Goal: Information Seeking & Learning: Learn about a topic

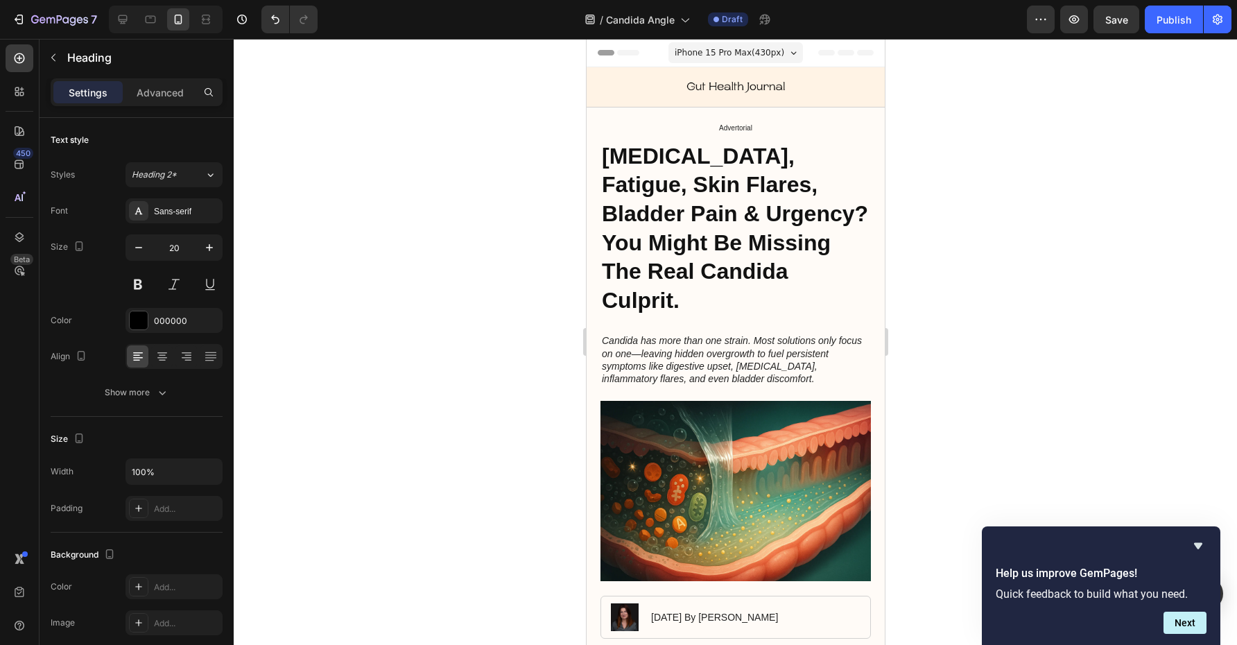
scroll to position [2387, 0]
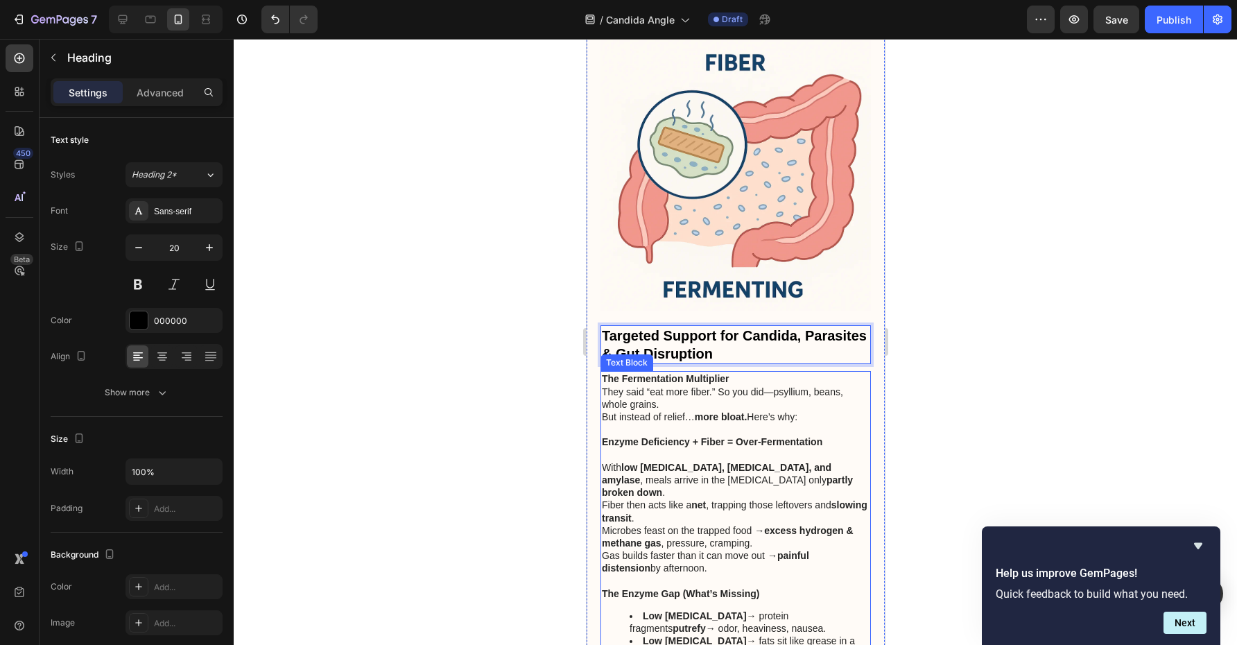
click at [727, 385] on p "They said “eat more fiber.” So you did—psyllium, beans, whole grains." at bounding box center [735, 397] width 268 height 25
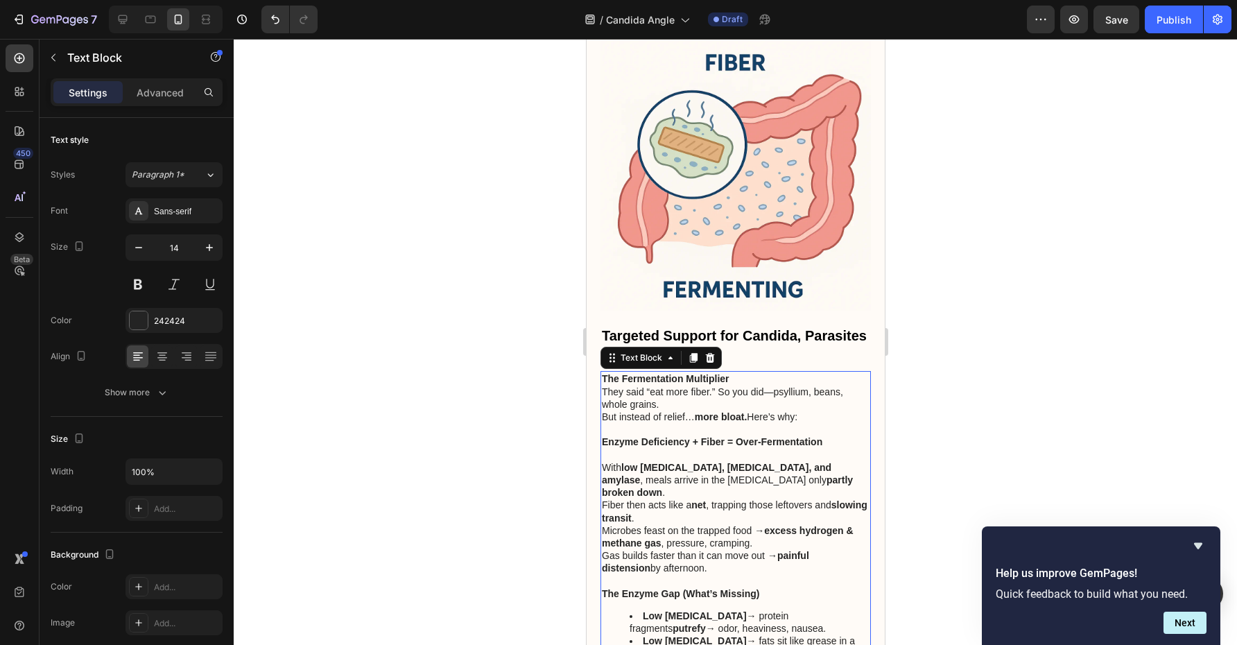
click at [727, 385] on p "They said “eat more fiber.” So you did—psyllium, beans, whole grains." at bounding box center [735, 397] width 268 height 25
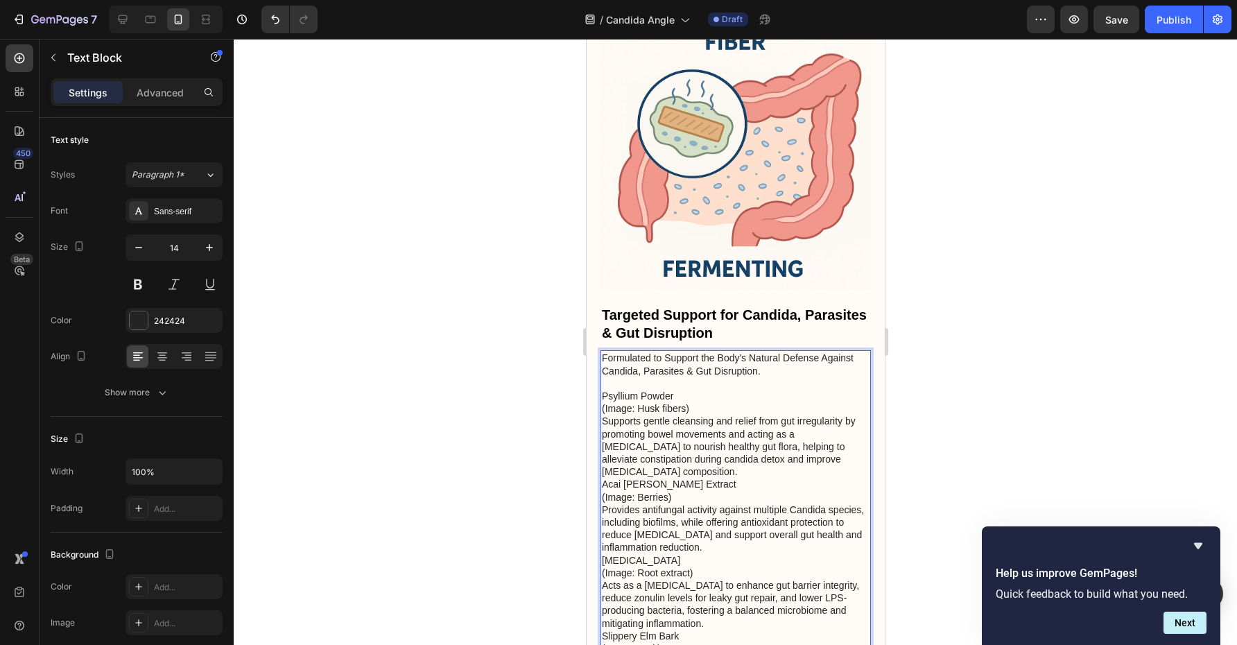
scroll to position [2409, 0]
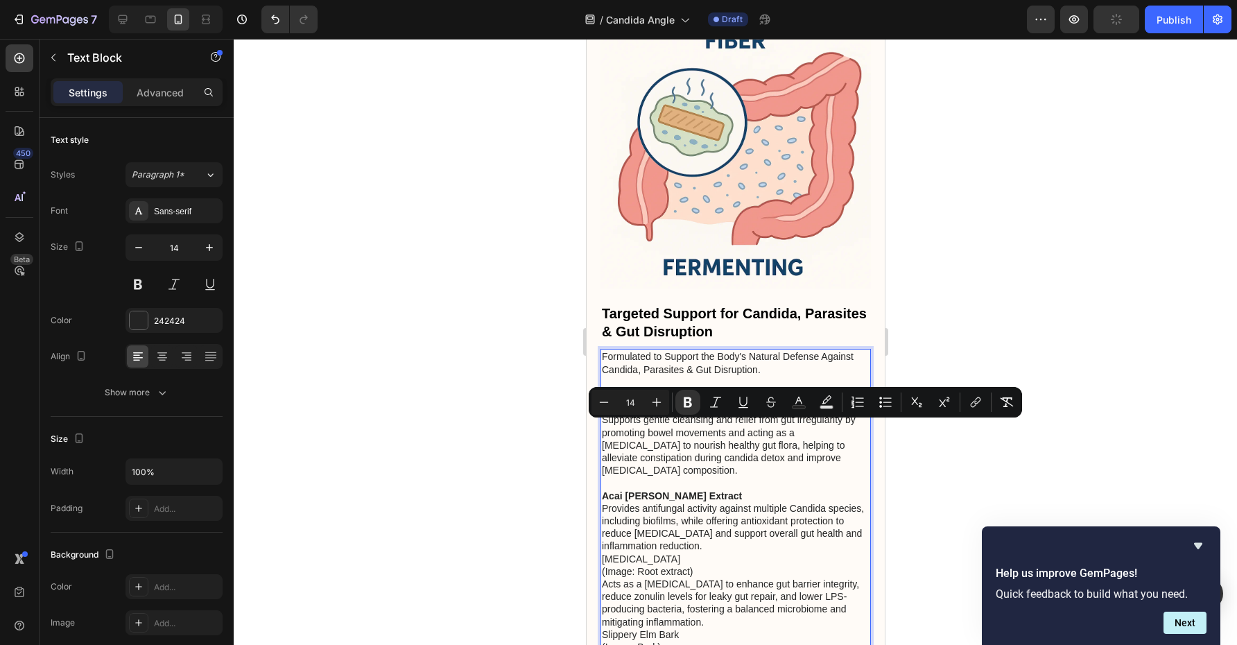
click at [745, 388] on p "Psyllium Powder Supports gentle cleansing and relief from gut irregularity by p…" at bounding box center [735, 432] width 268 height 88
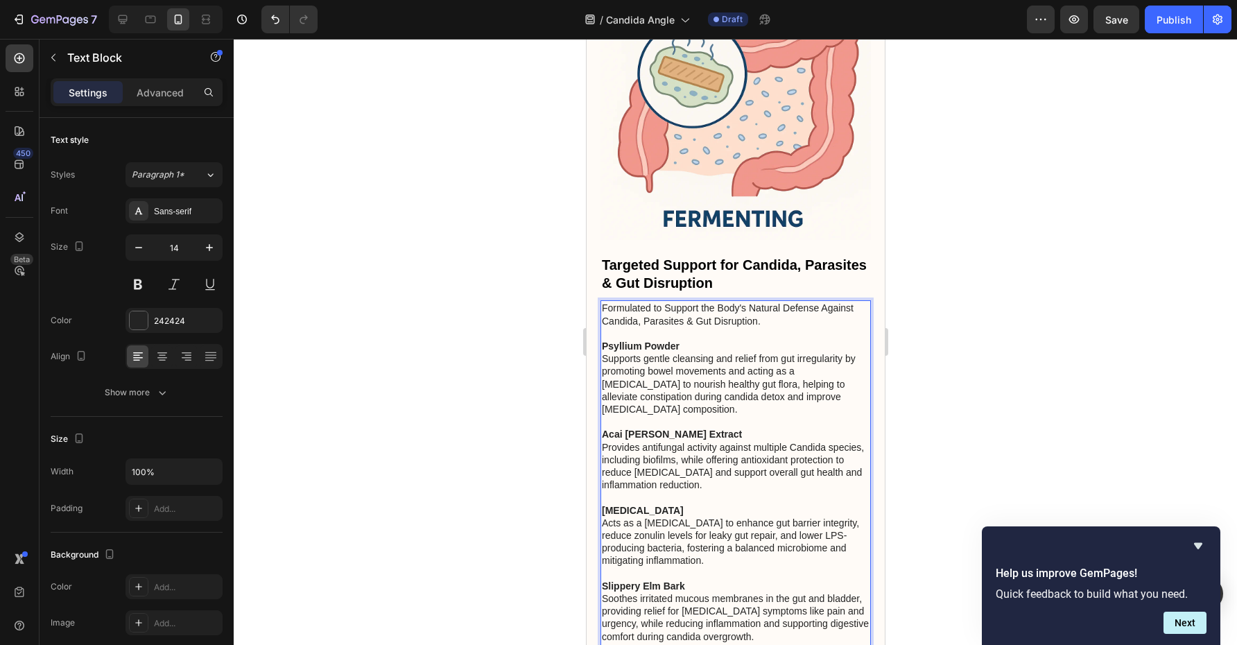
scroll to position [2465, 0]
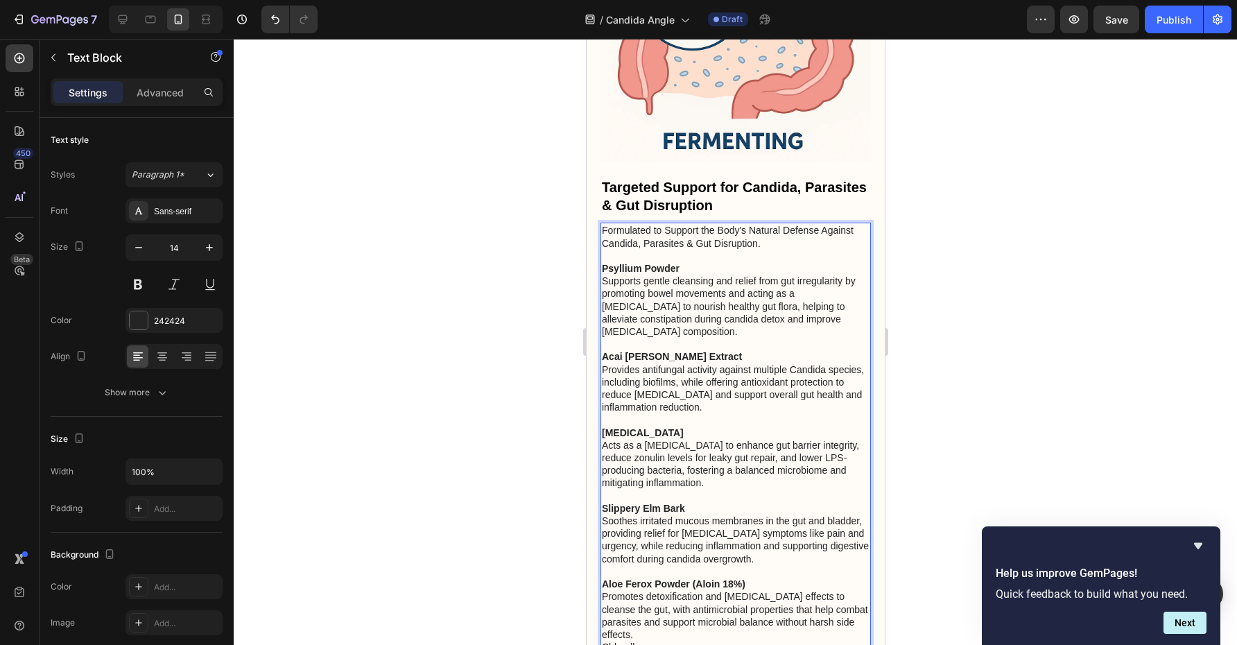
scroll to position [2544, 0]
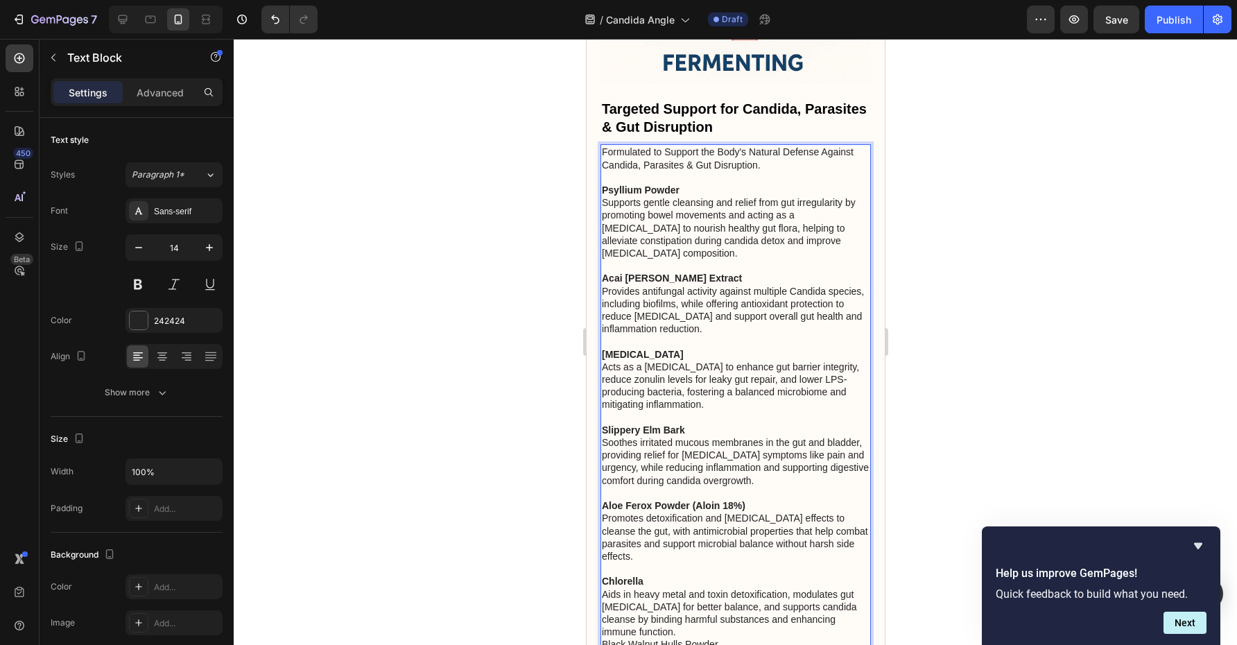
scroll to position [2625, 0]
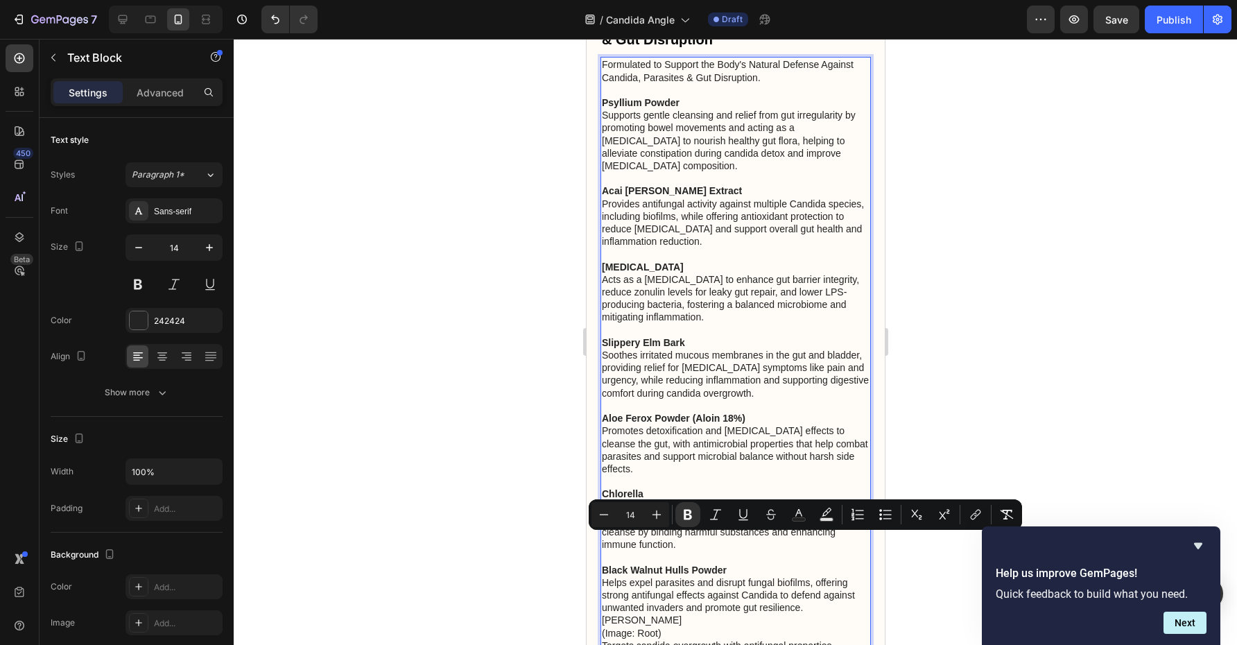
scroll to position [2704, 0]
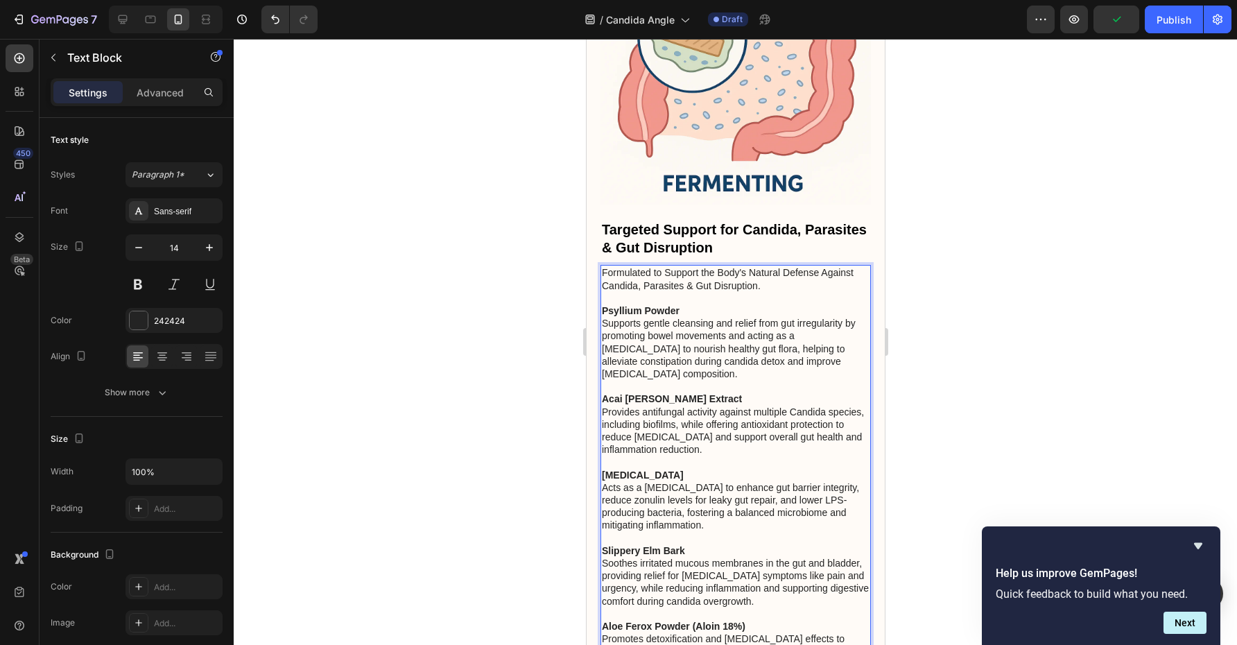
scroll to position [2424, 0]
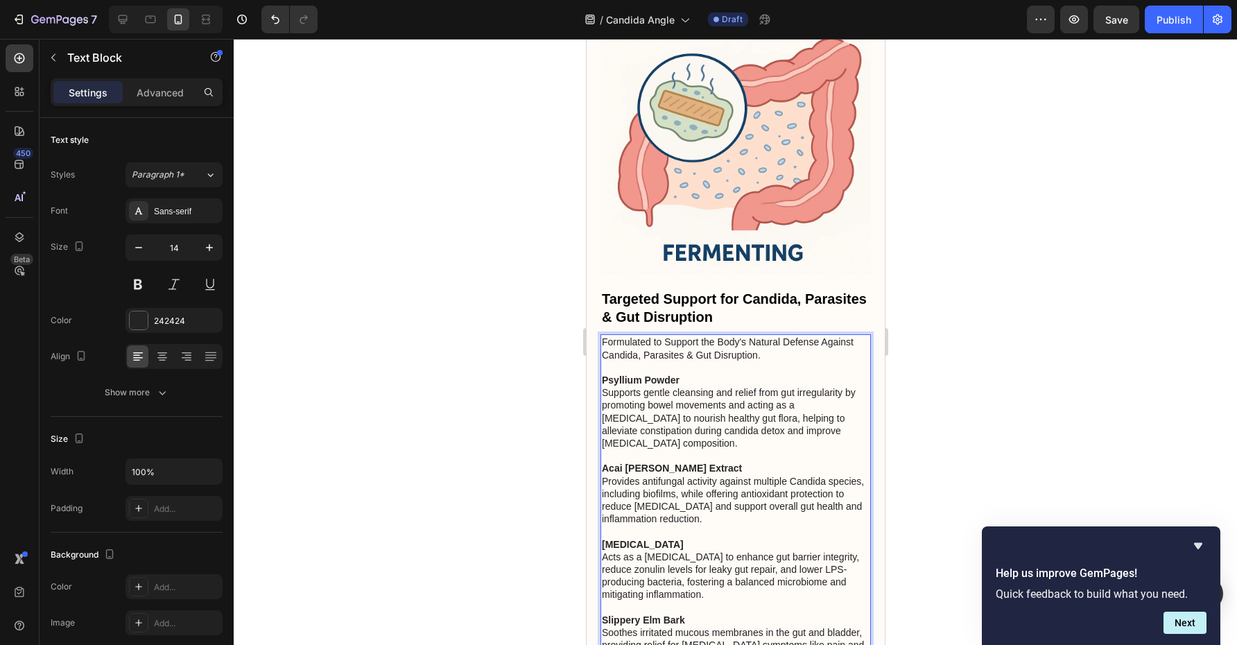
click at [730, 361] on p "Rich Text Editor. Editing area: main" at bounding box center [735, 367] width 268 height 12
drag, startPoint x: 774, startPoint y: 297, endPoint x: 517, endPoint y: 284, distance: 256.9
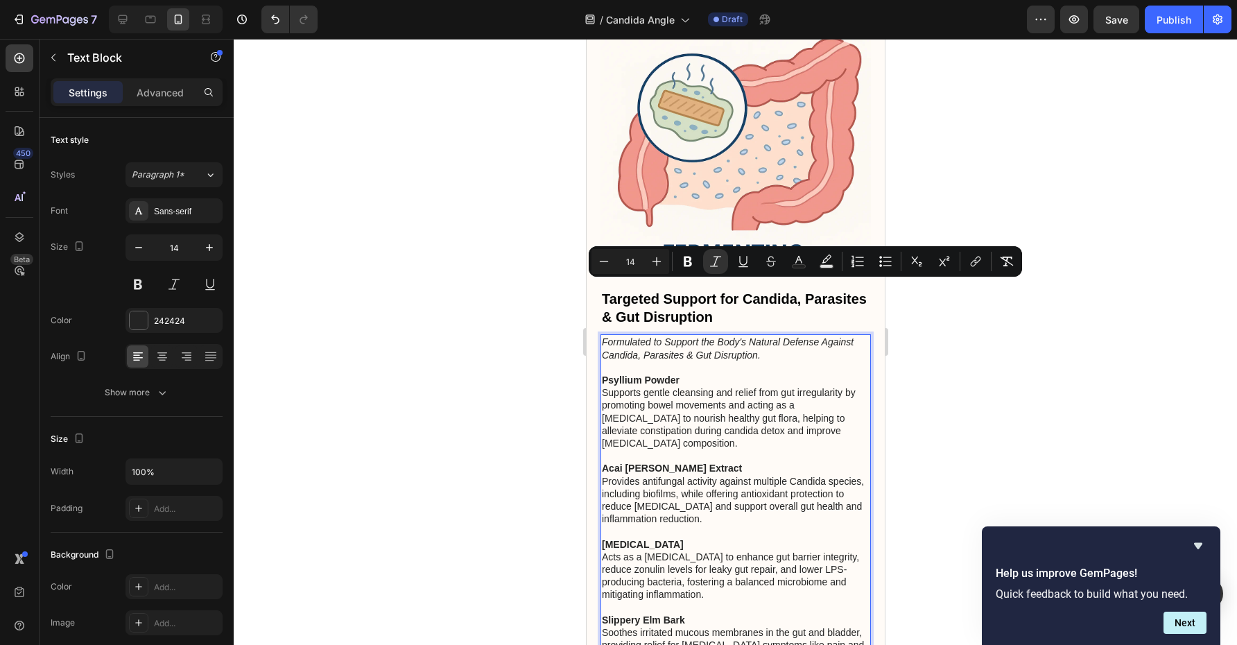
click at [740, 374] on p "Psyllium Powder Supports gentle cleansing and relief from gut irregularity by p…" at bounding box center [735, 412] width 268 height 76
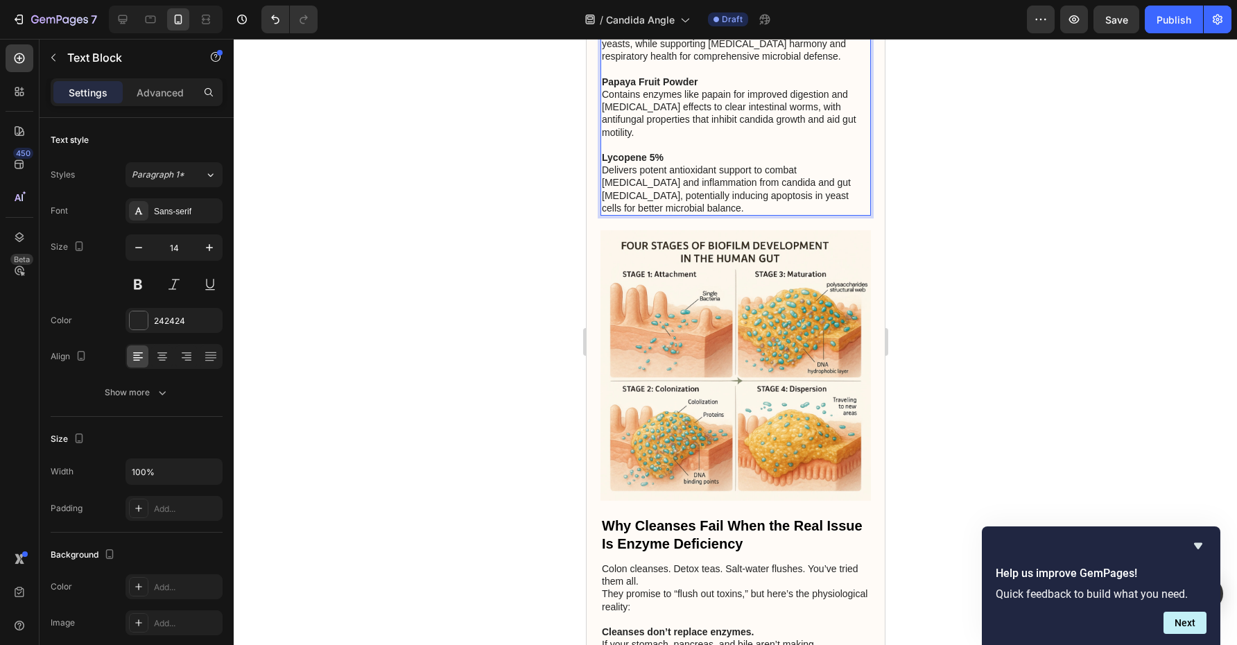
scroll to position [3435, 0]
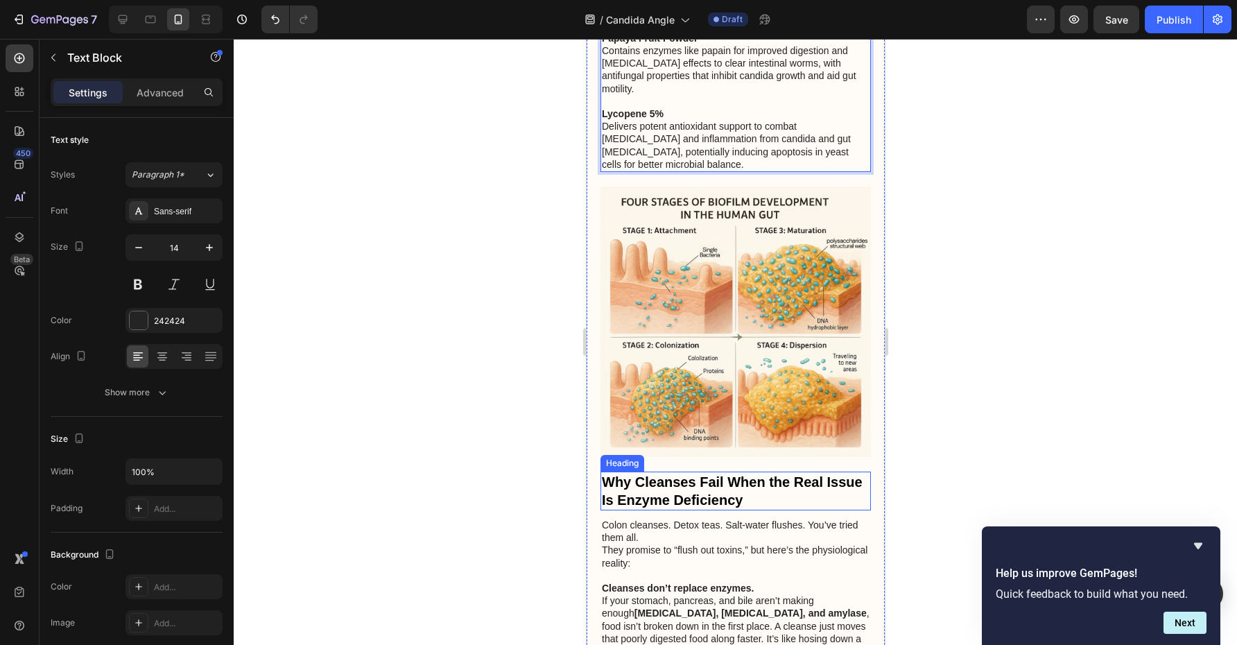
click at [731, 474] on strong "Why Cleanses Fail When the Real Issue Is Enzyme Deficiency" at bounding box center [731, 490] width 261 height 33
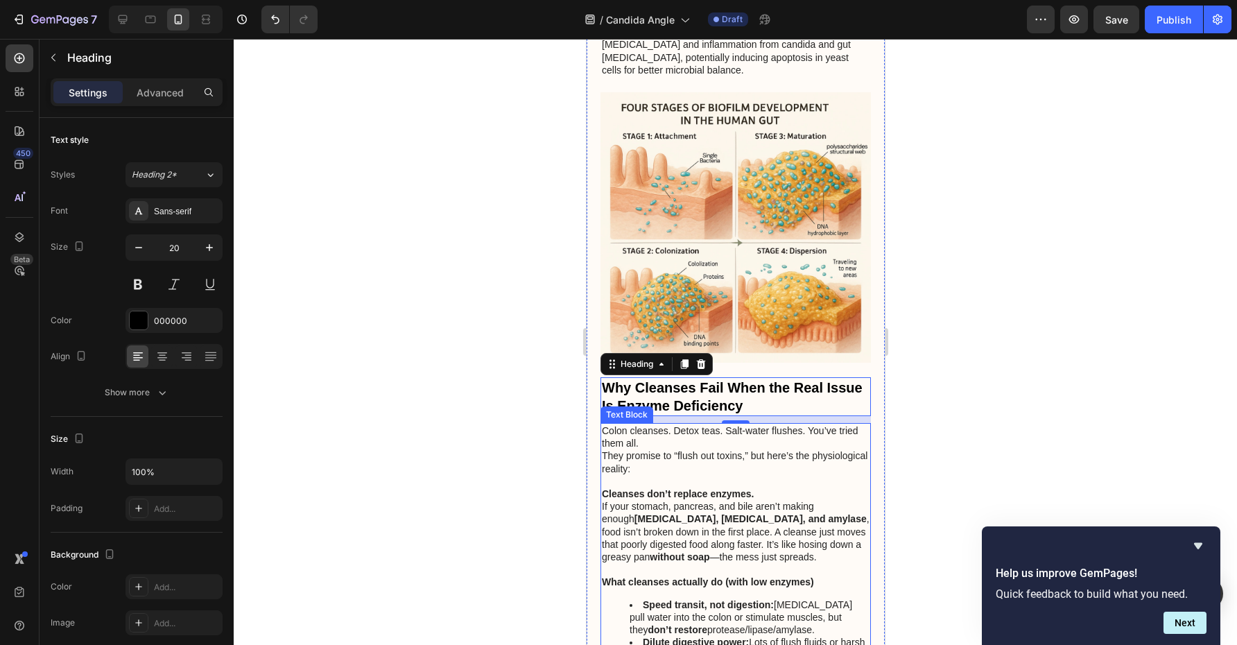
scroll to position [3498, 0]
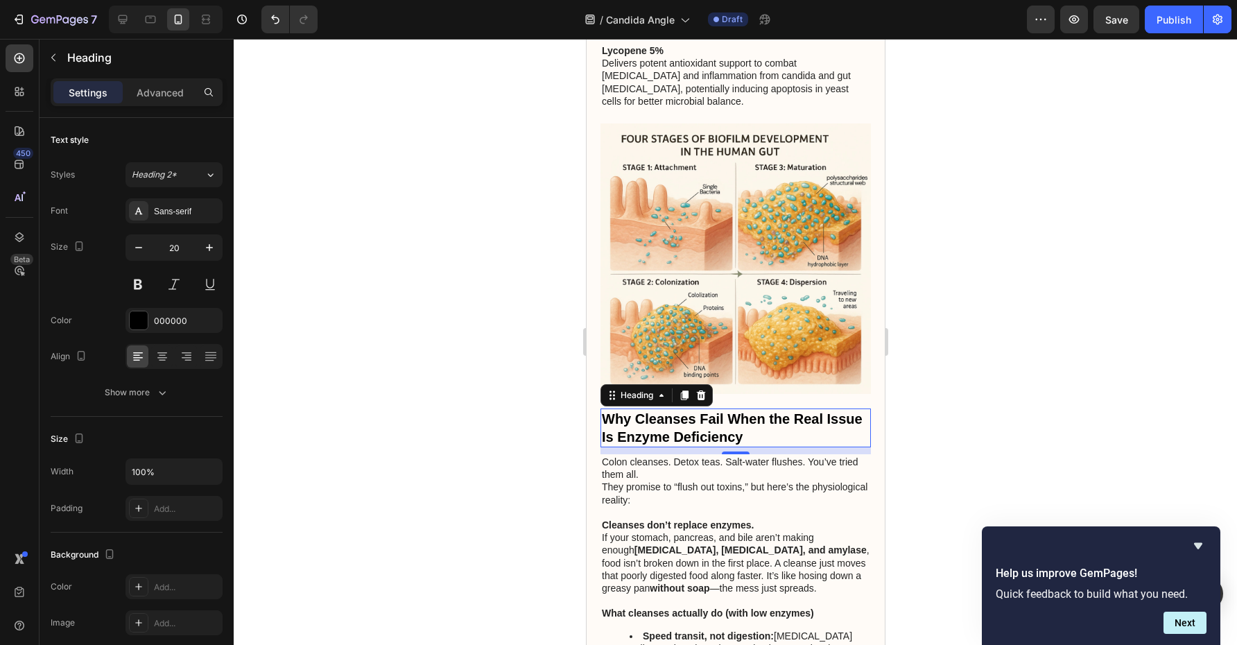
click at [748, 408] on h2 "Why Cleanses Fail When the Real Issue Is Enzyme Deficiency" at bounding box center [735, 427] width 270 height 39
click at [748, 410] on p "Why Cleanses Fail When the Real Issue Is Enzyme Deficiency" at bounding box center [735, 428] width 268 height 36
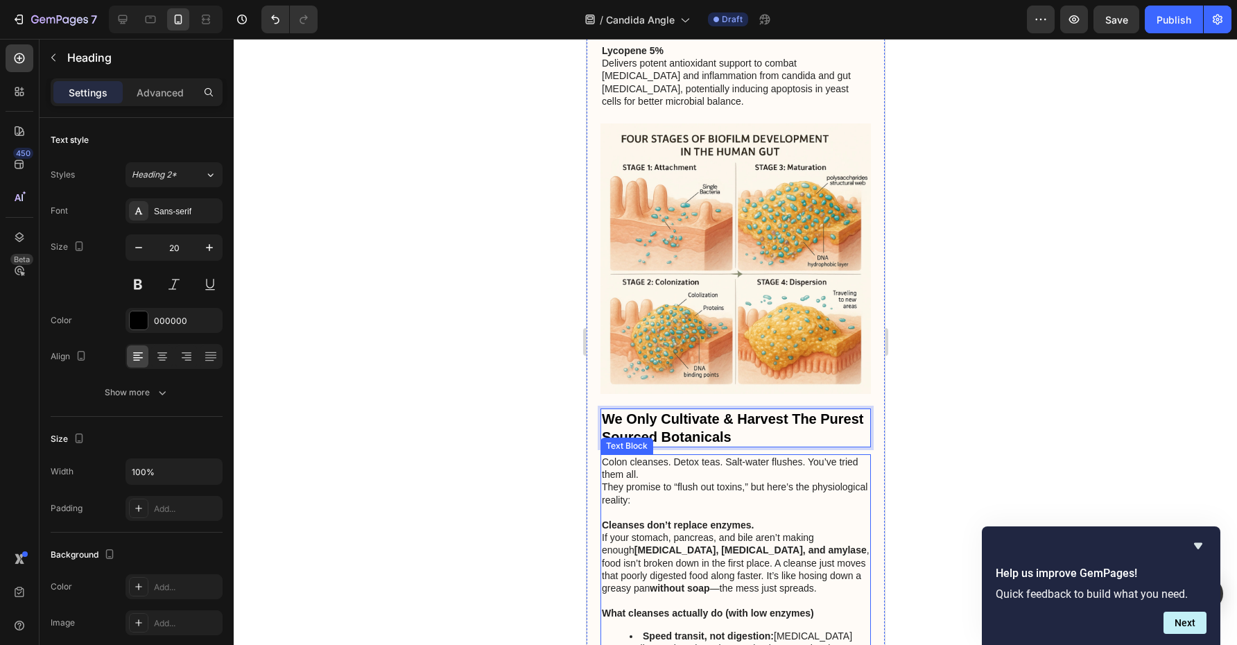
click at [738, 506] on p at bounding box center [735, 512] width 268 height 12
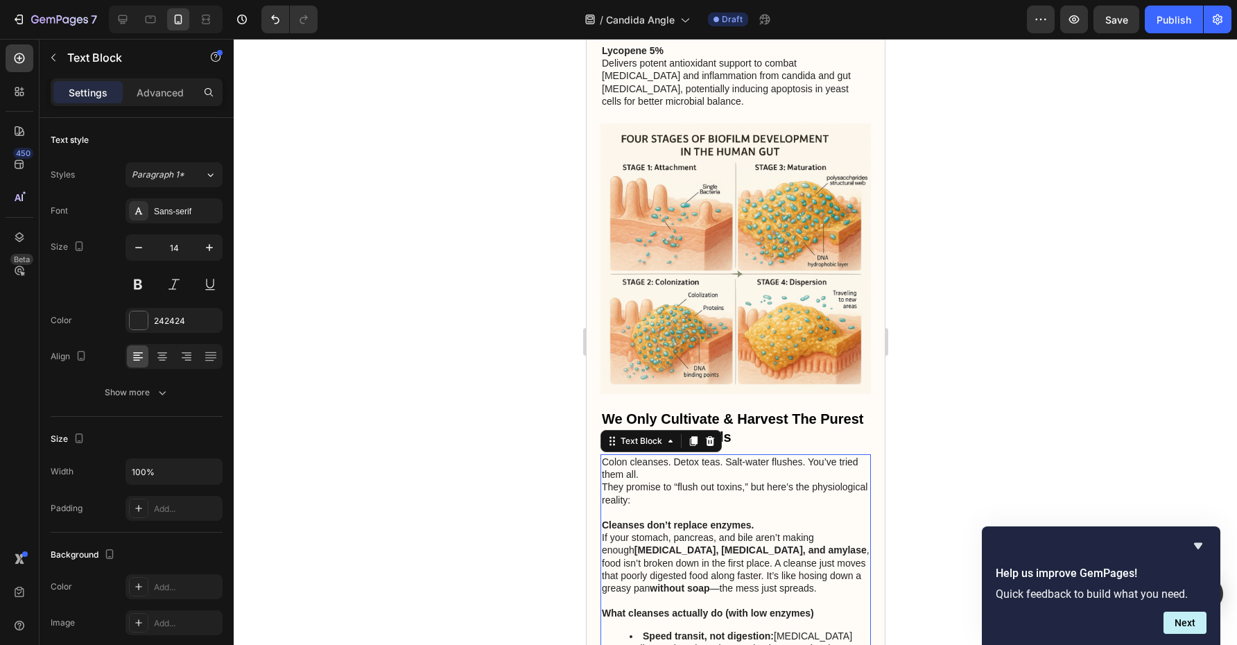
click at [726, 480] on p "They promise to “flush out toxins,” but here’s the physiological reality:" at bounding box center [735, 492] width 268 height 25
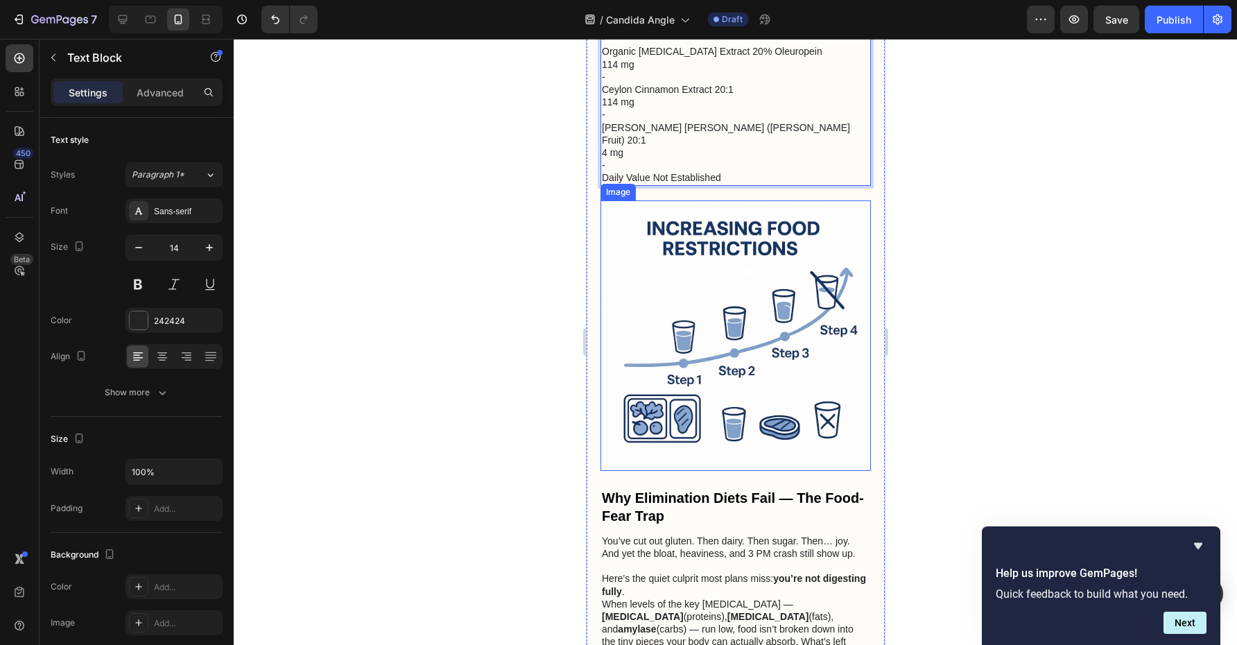
scroll to position [4192, 0]
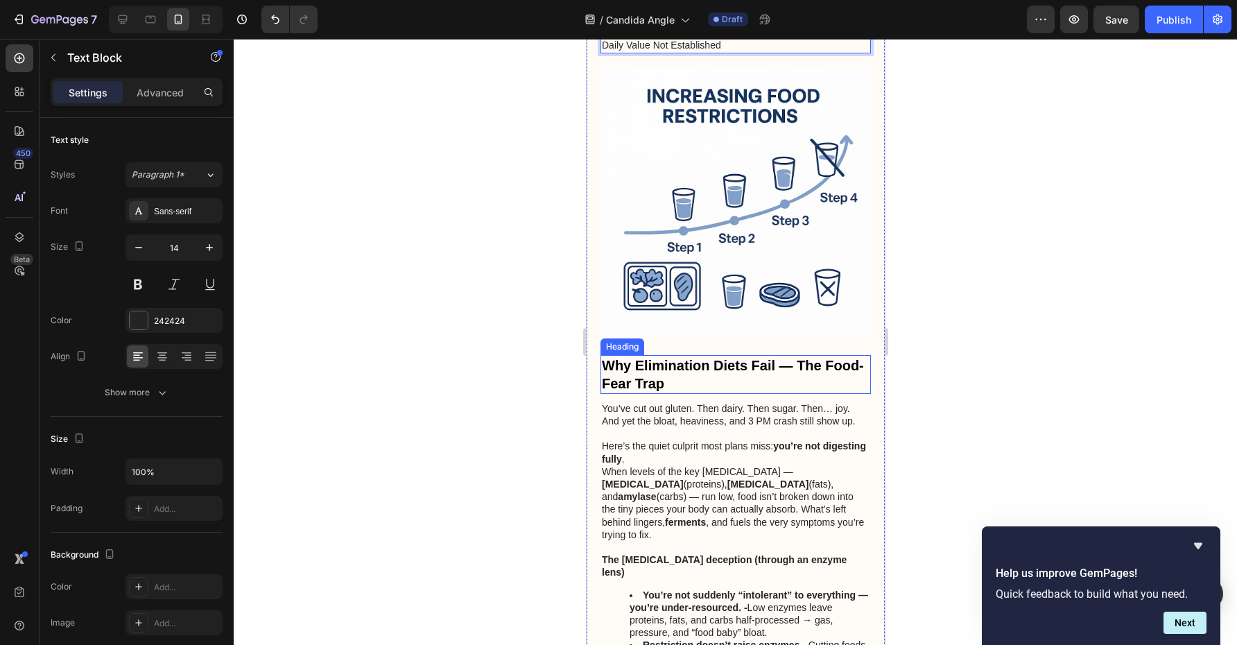
click at [747, 358] on strong "Why Elimination Diets Fail — The Food-Fear Trap" at bounding box center [732, 374] width 262 height 33
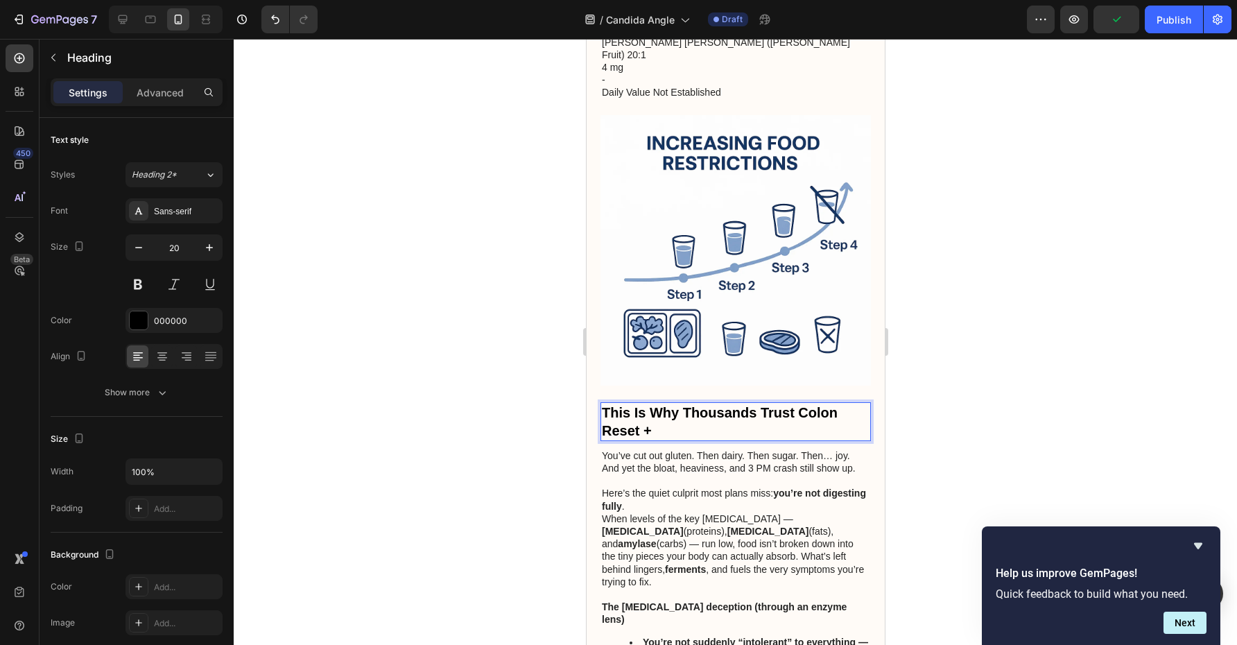
scroll to position [4150, 0]
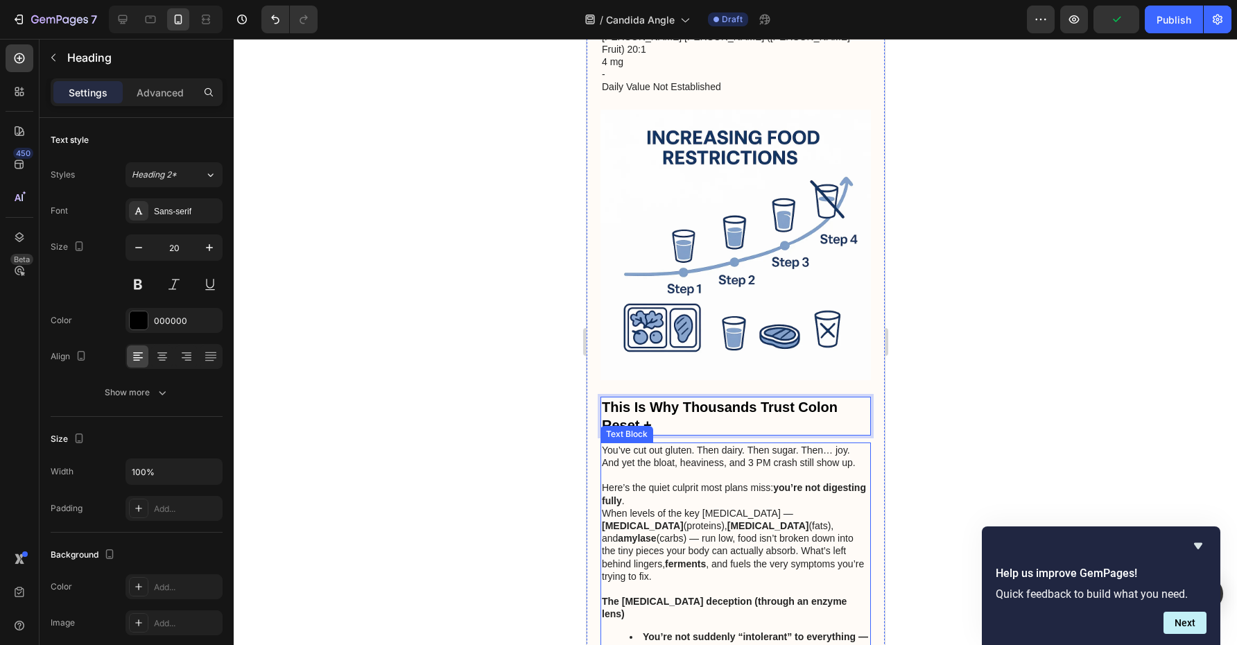
click at [747, 469] on p at bounding box center [735, 475] width 268 height 12
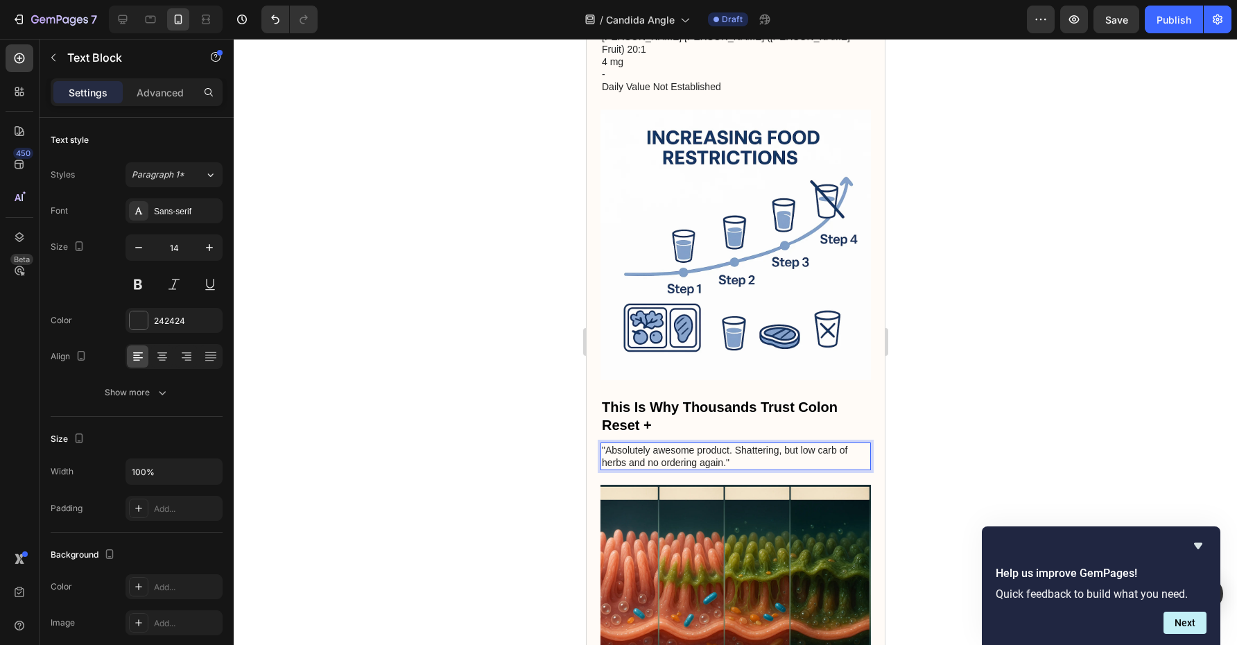
click at [963, 328] on div at bounding box center [735, 342] width 1003 height 606
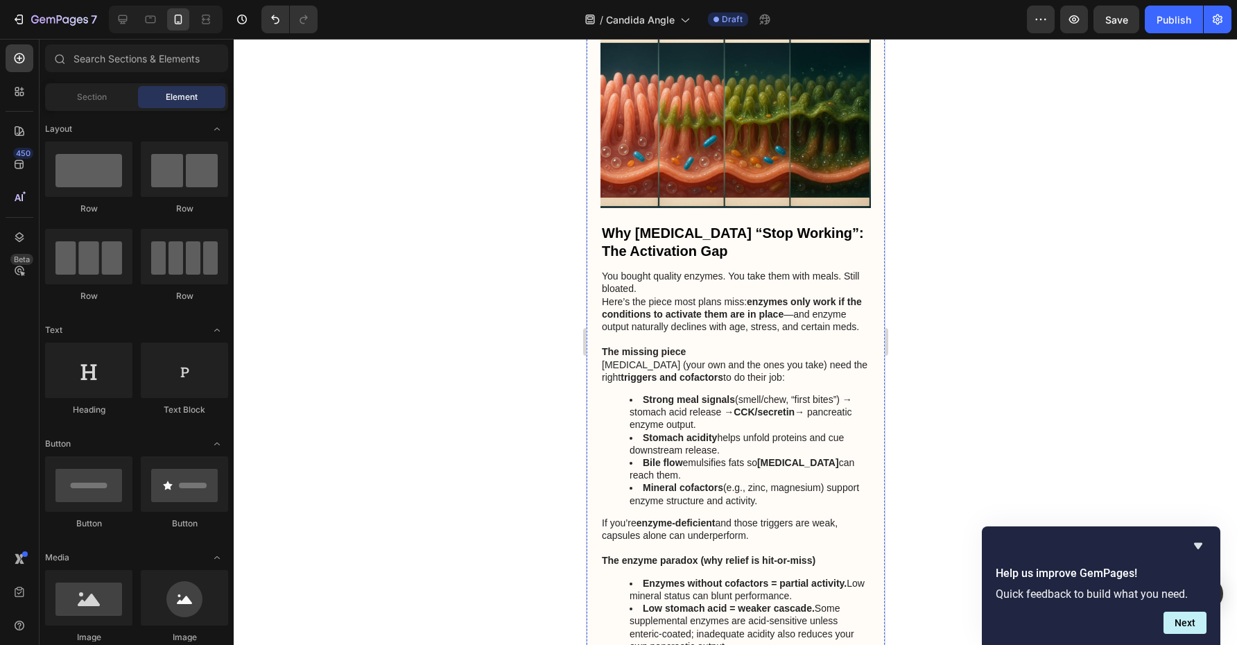
scroll to position [4646, 0]
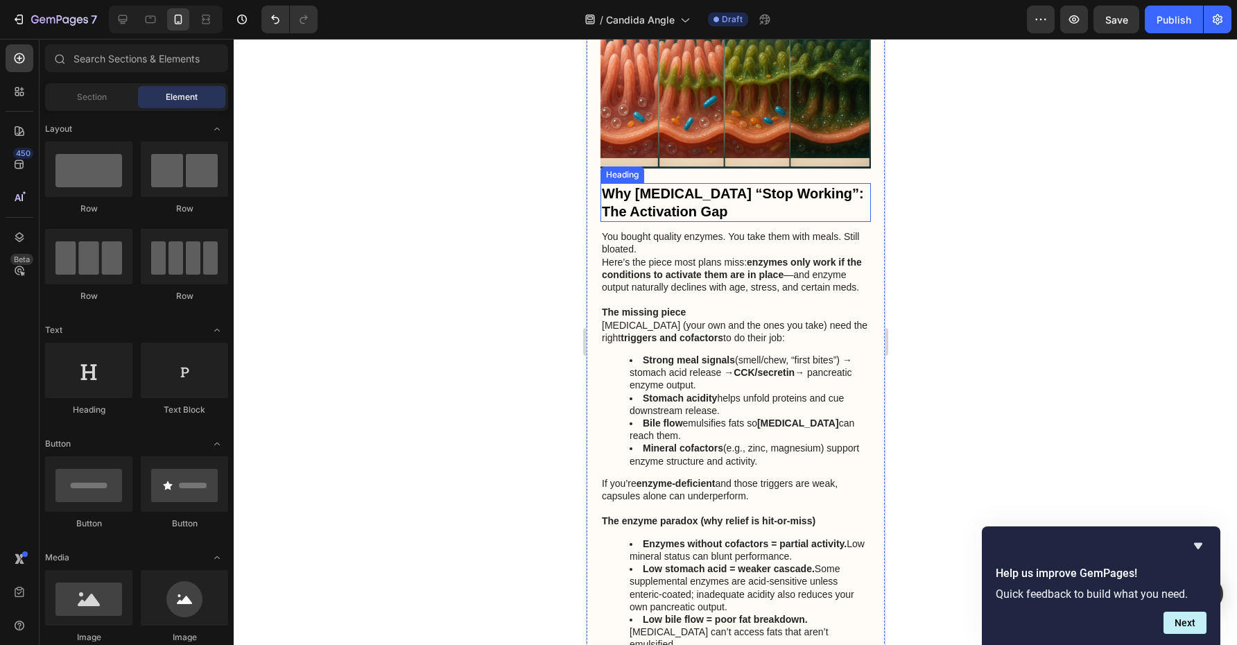
click at [743, 186] on strong "Why [MEDICAL_DATA] “Stop Working”: The Activation Gap" at bounding box center [732, 202] width 262 height 33
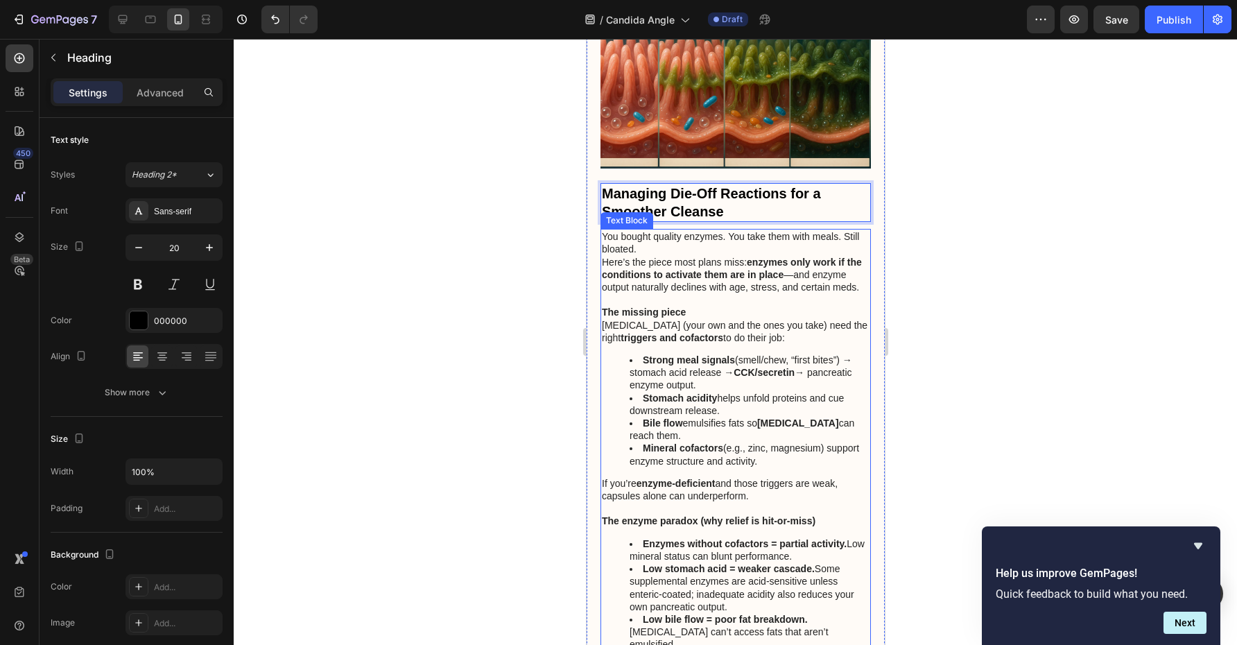
click at [705, 306] on p "The missing piece" at bounding box center [735, 312] width 268 height 12
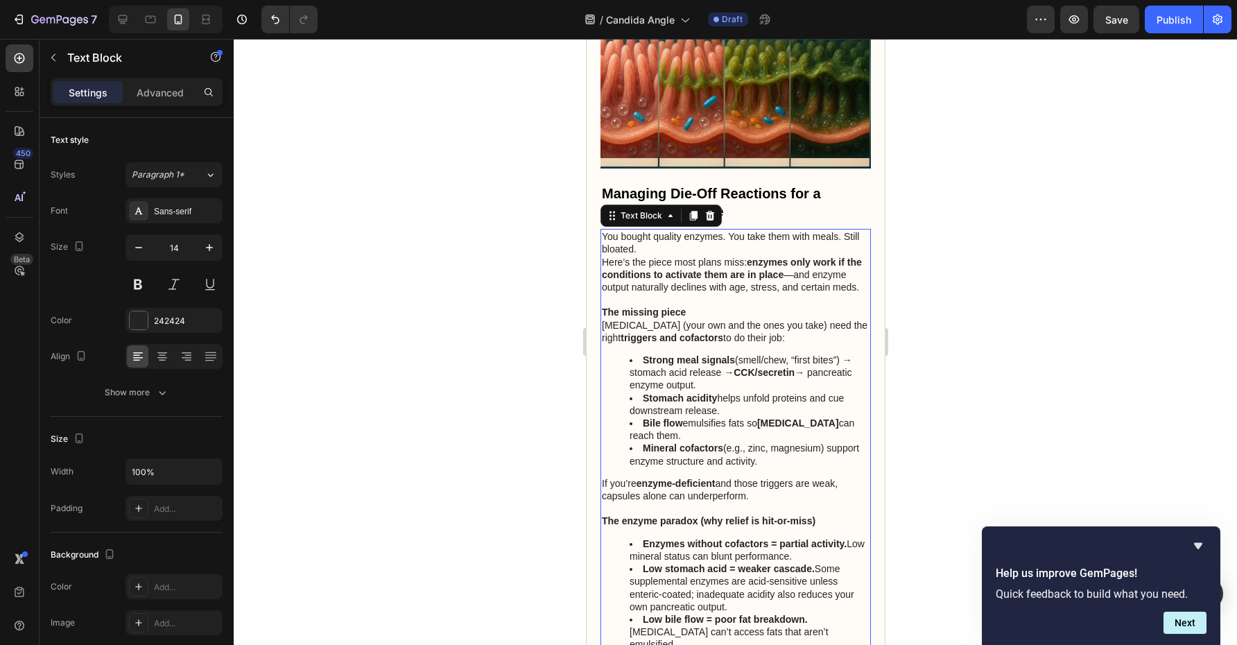
click at [705, 306] on p "The missing piece" at bounding box center [735, 312] width 268 height 12
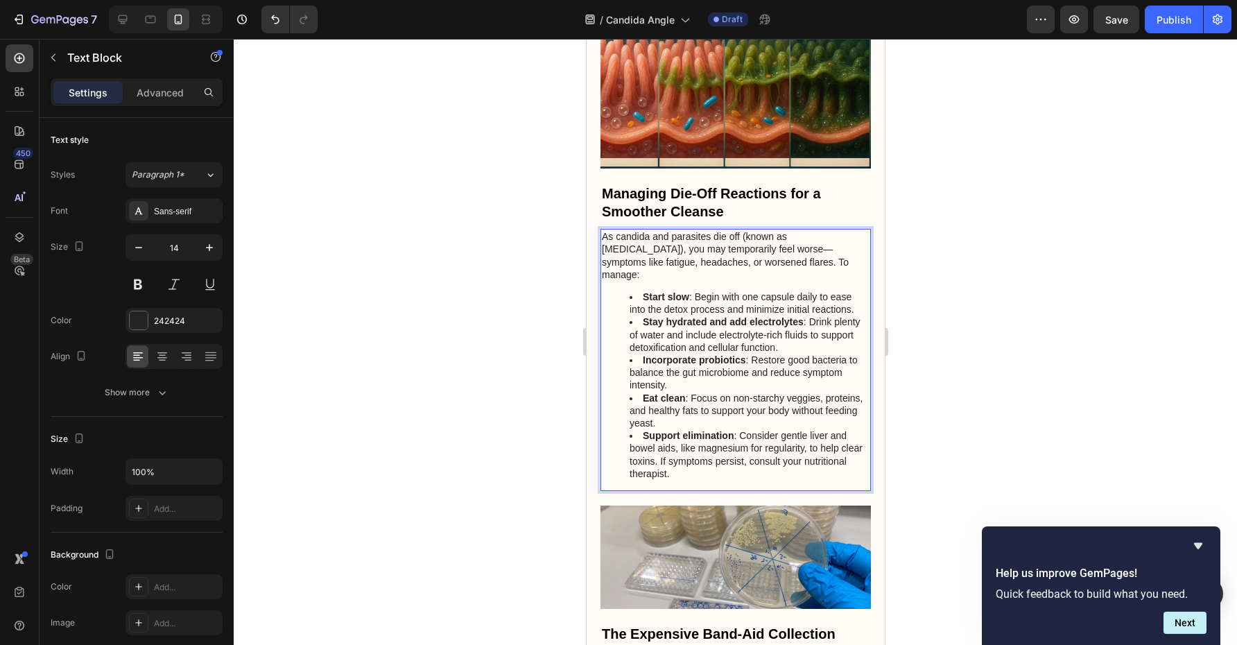
click at [939, 218] on div at bounding box center [735, 342] width 1003 height 606
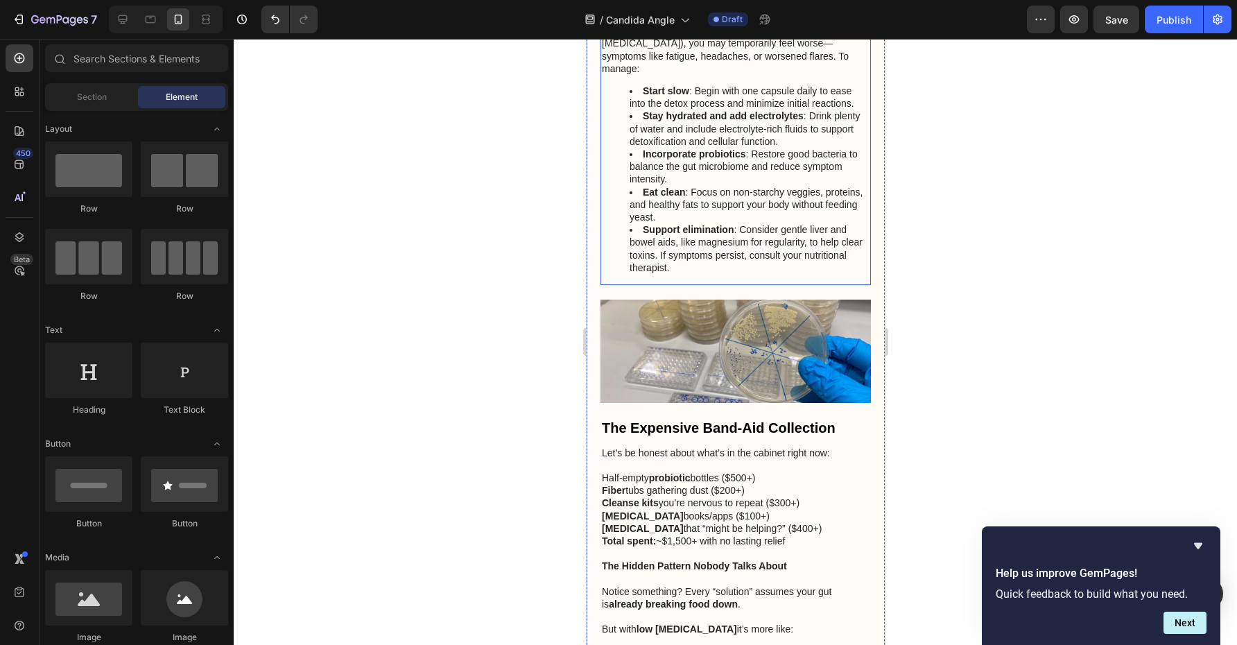
scroll to position [4875, 0]
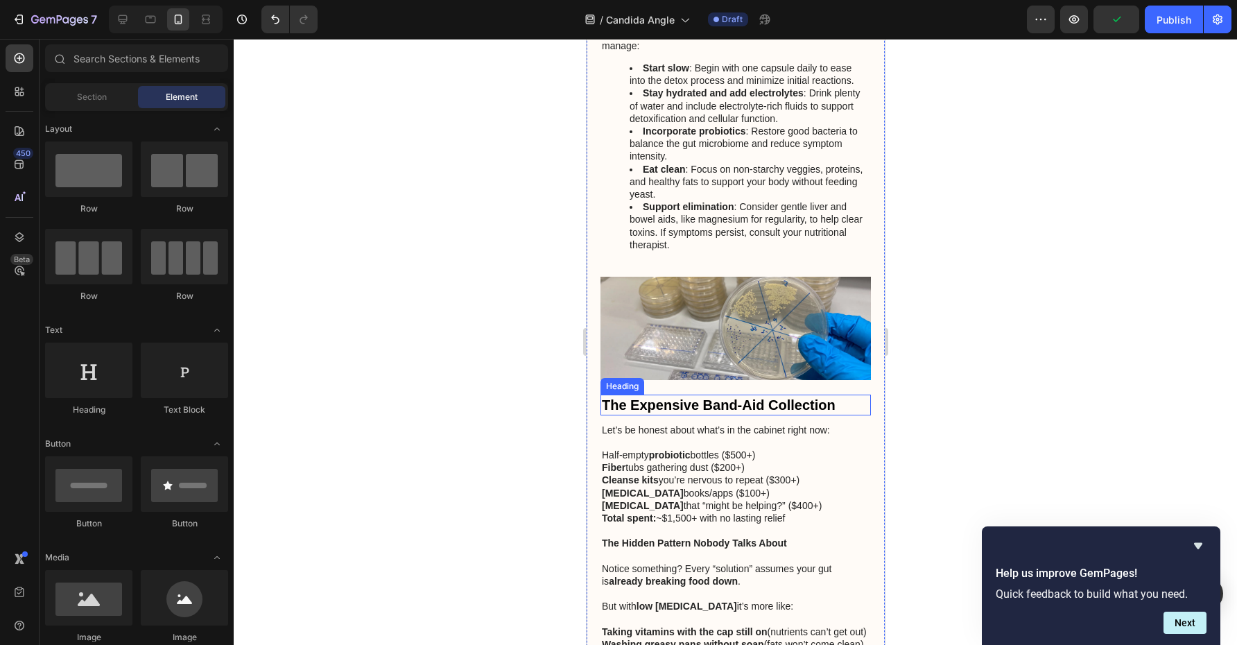
click at [733, 397] on strong "The Expensive Band-Aid Collection" at bounding box center [718, 404] width 234 height 15
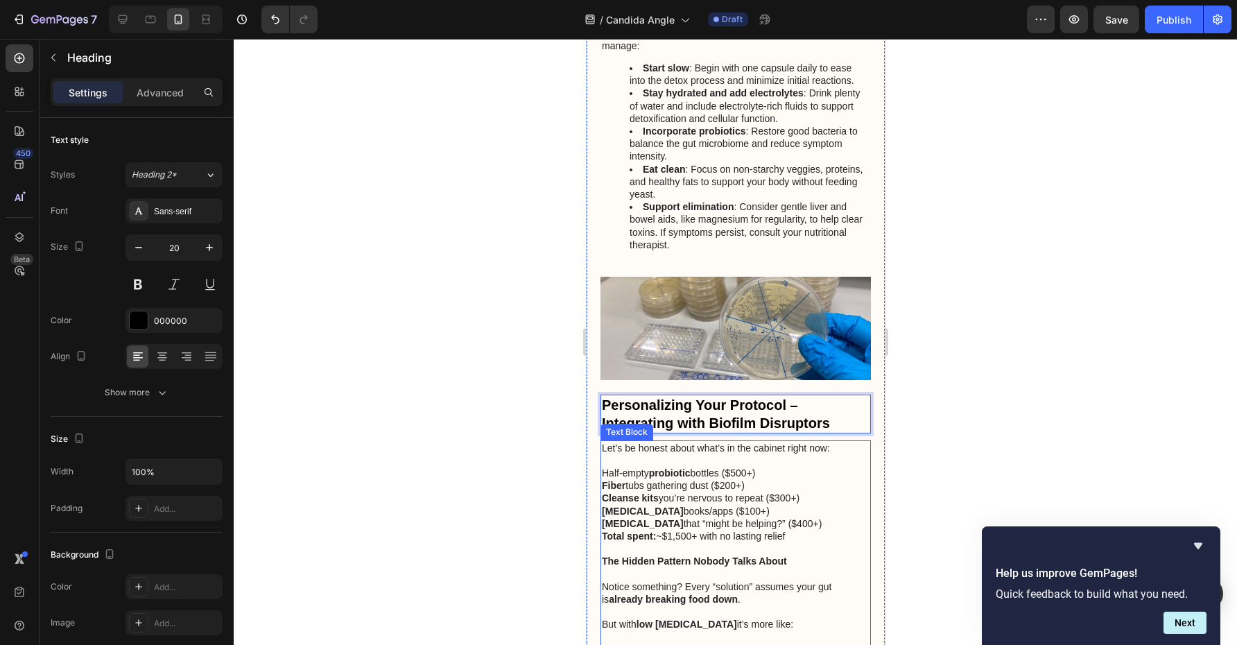
click at [771, 492] on p "Cleanse kits you’re nervous to repeat ($300+)" at bounding box center [735, 498] width 268 height 12
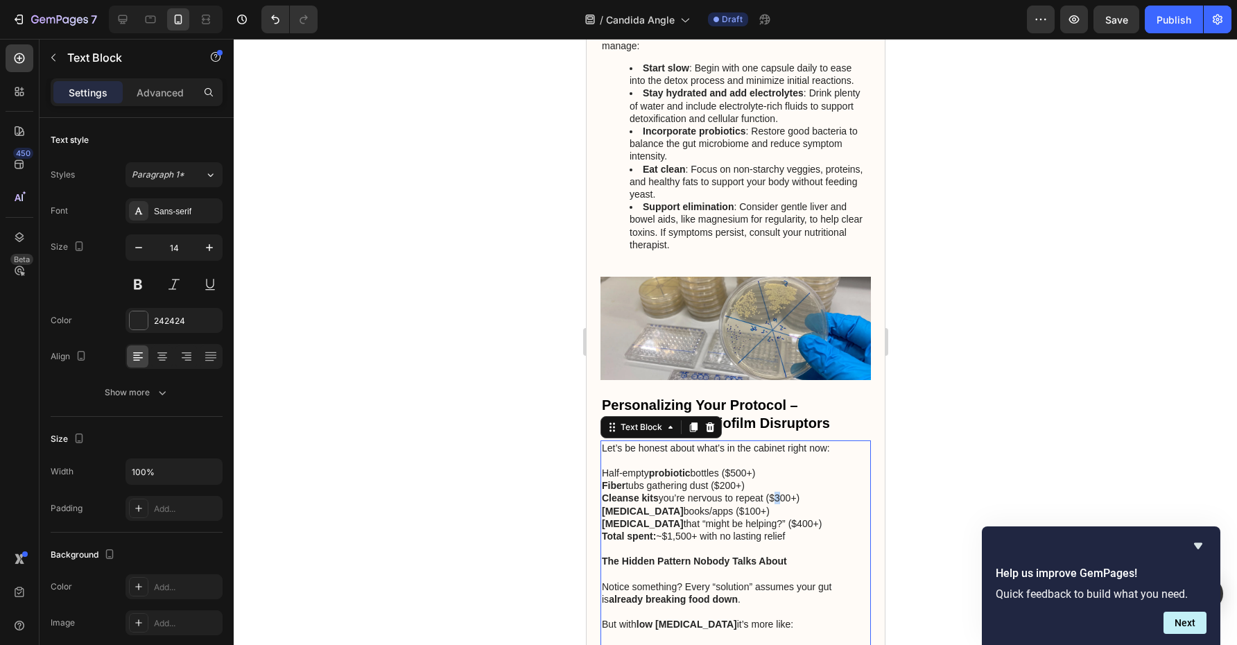
click at [771, 492] on p "Cleanse kits you’re nervous to repeat ($300+)" at bounding box center [735, 498] width 268 height 12
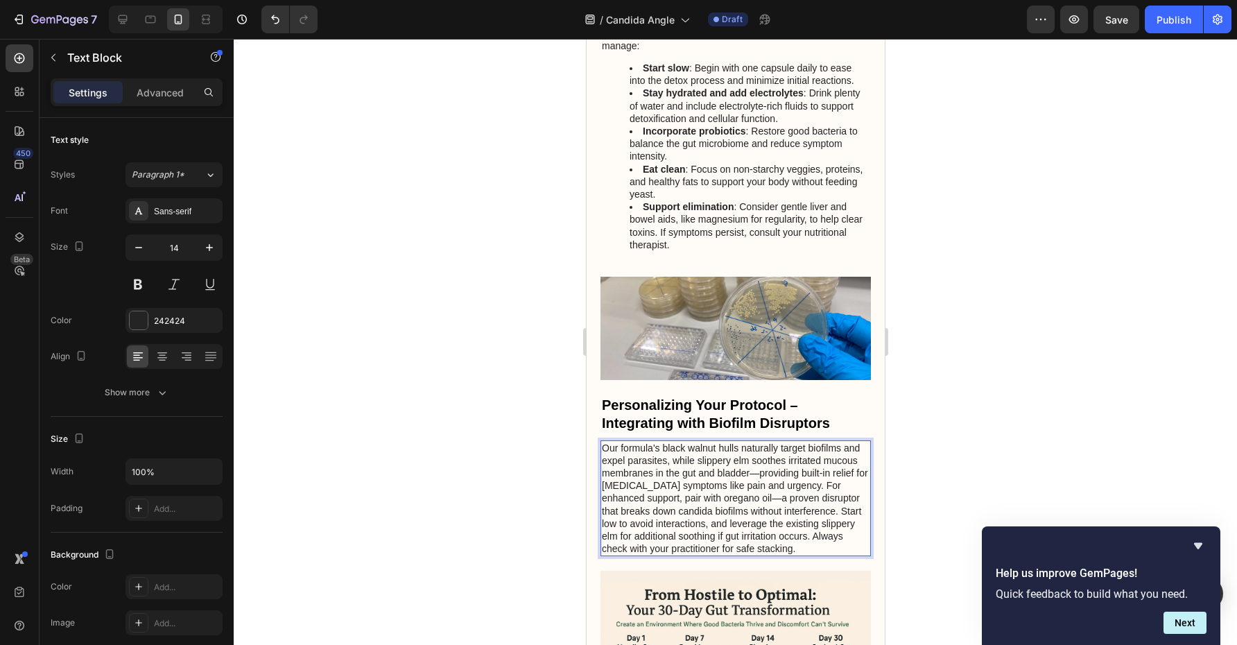
click at [821, 442] on p "Our formula's black walnut hulls naturally target biofilms and expel parasites,…" at bounding box center [735, 499] width 268 height 114
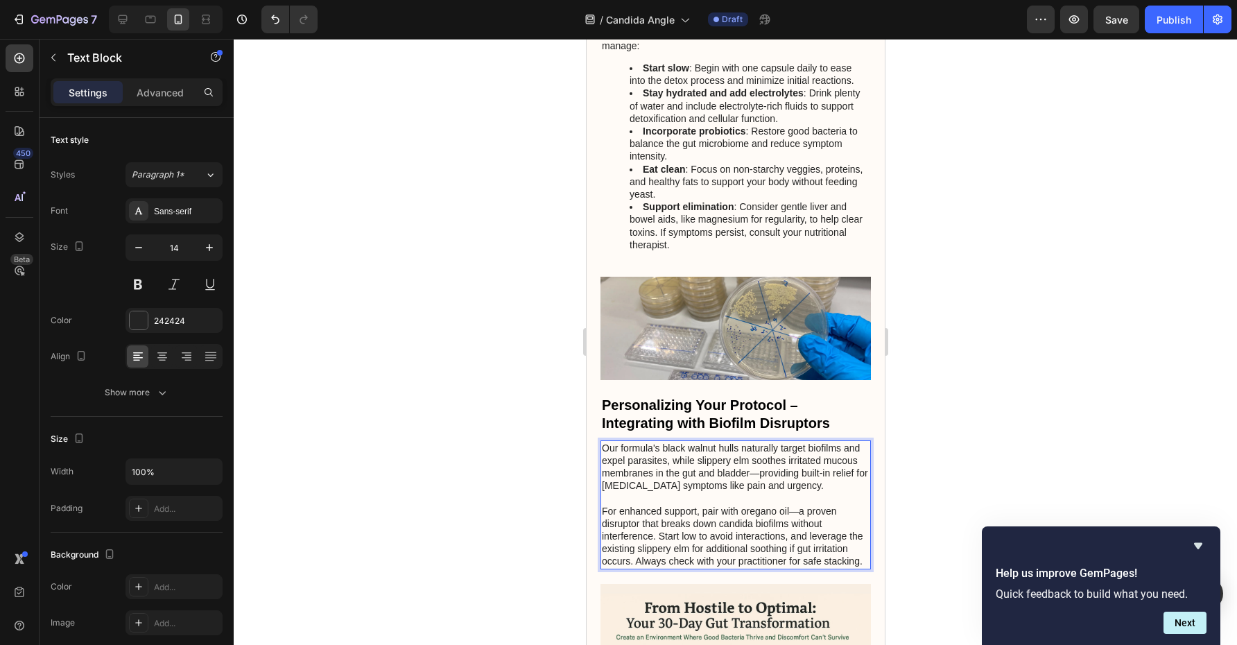
click at [661, 505] on p "For enhanced support, pair with oregano oil—a proven disruptor that breaks down…" at bounding box center [735, 536] width 268 height 63
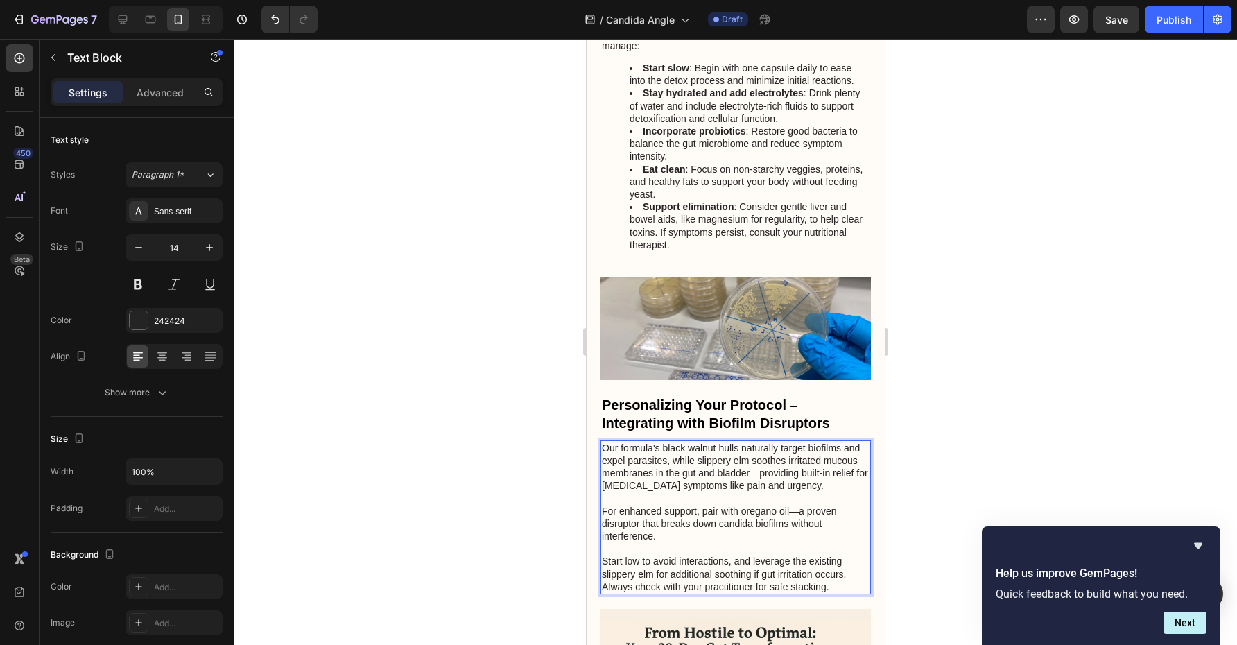
click at [955, 422] on div at bounding box center [735, 342] width 1003 height 606
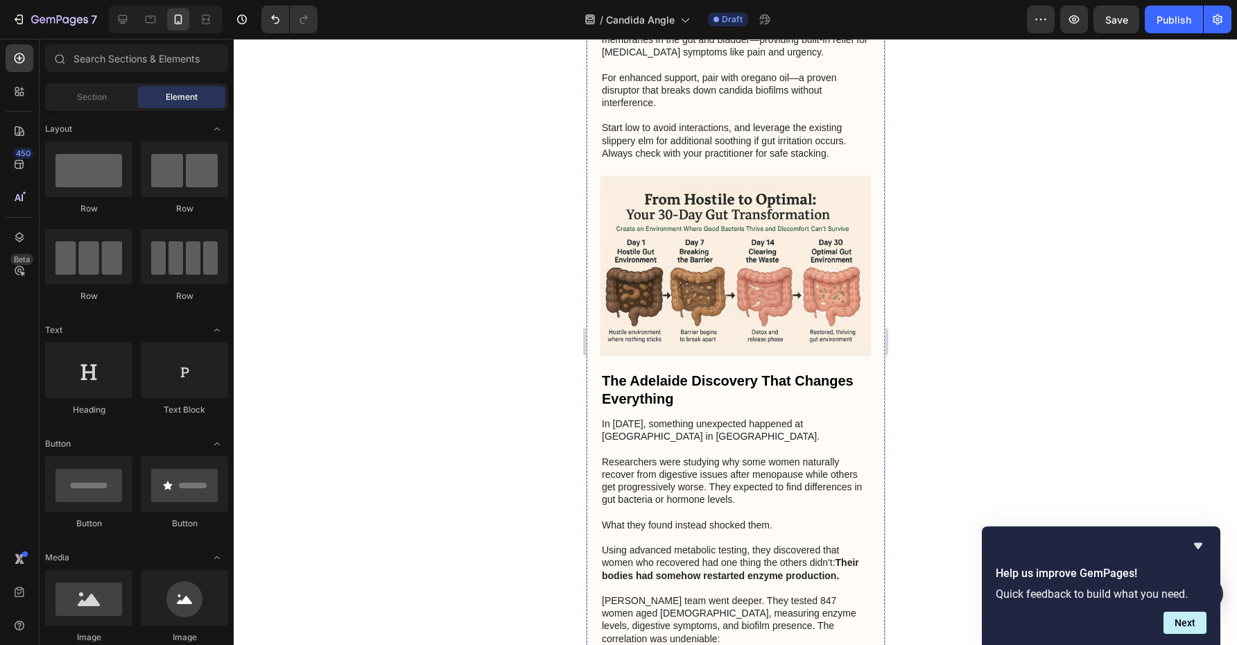
scroll to position [5316, 0]
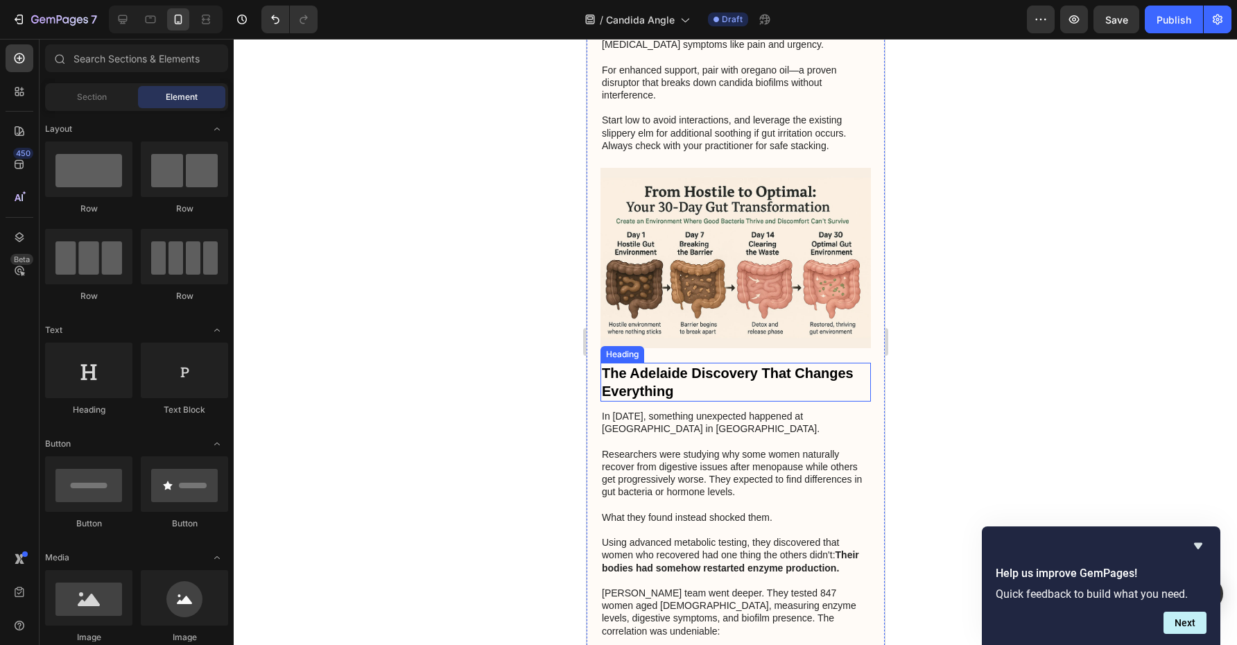
click at [747, 363] on h2 "The Adelaide Discovery That Changes Everything" at bounding box center [735, 382] width 270 height 39
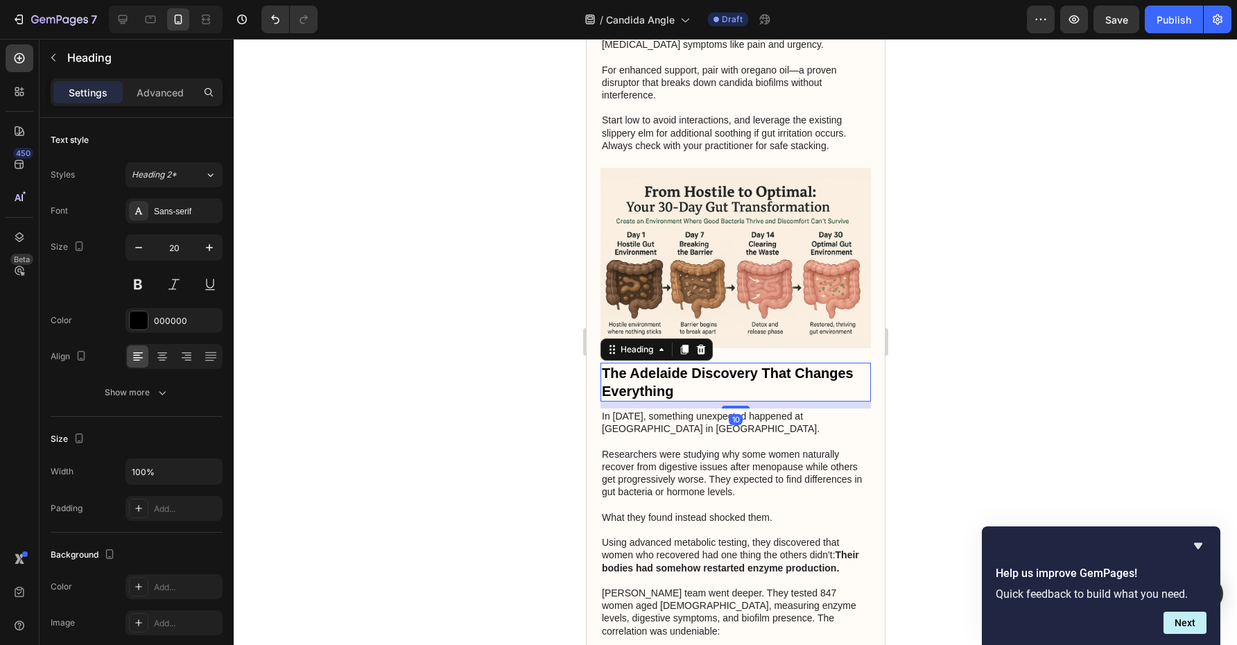
click at [747, 363] on h2 "The Adelaide Discovery That Changes Everything" at bounding box center [735, 382] width 270 height 39
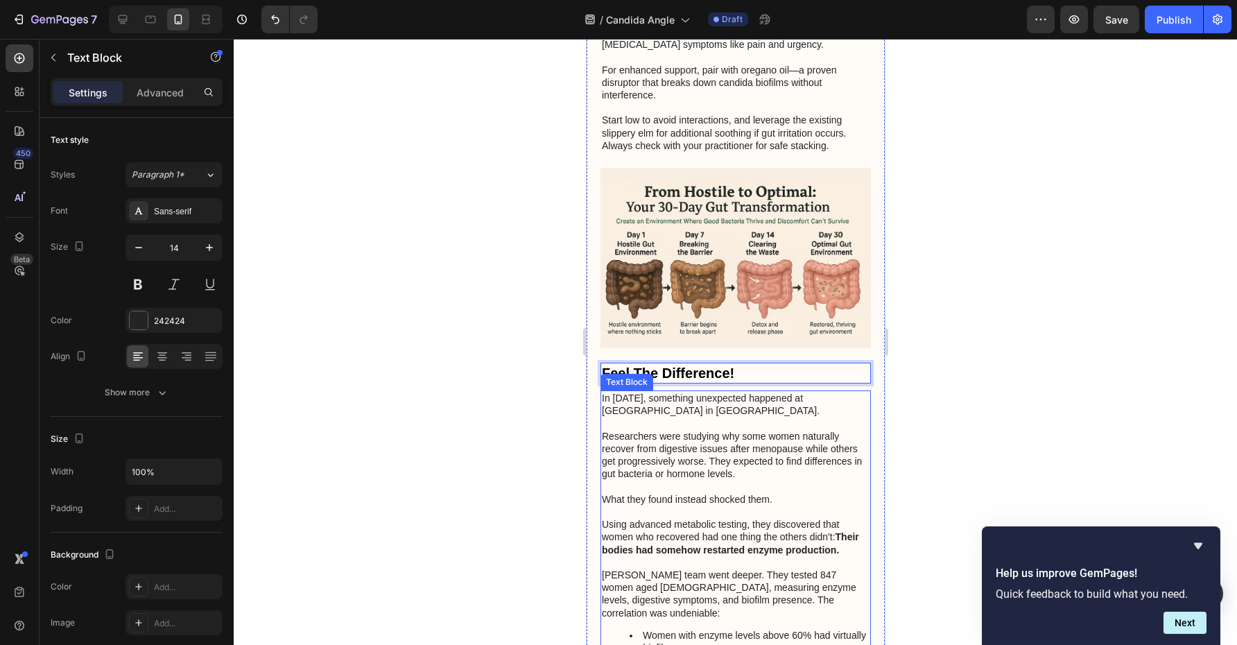
click at [660, 392] on p "In [DATE], something unexpected happened at [GEOGRAPHIC_DATA] in [GEOGRAPHIC_DA…" at bounding box center [735, 404] width 268 height 25
click at [704, 372] on icon at bounding box center [709, 377] width 11 height 11
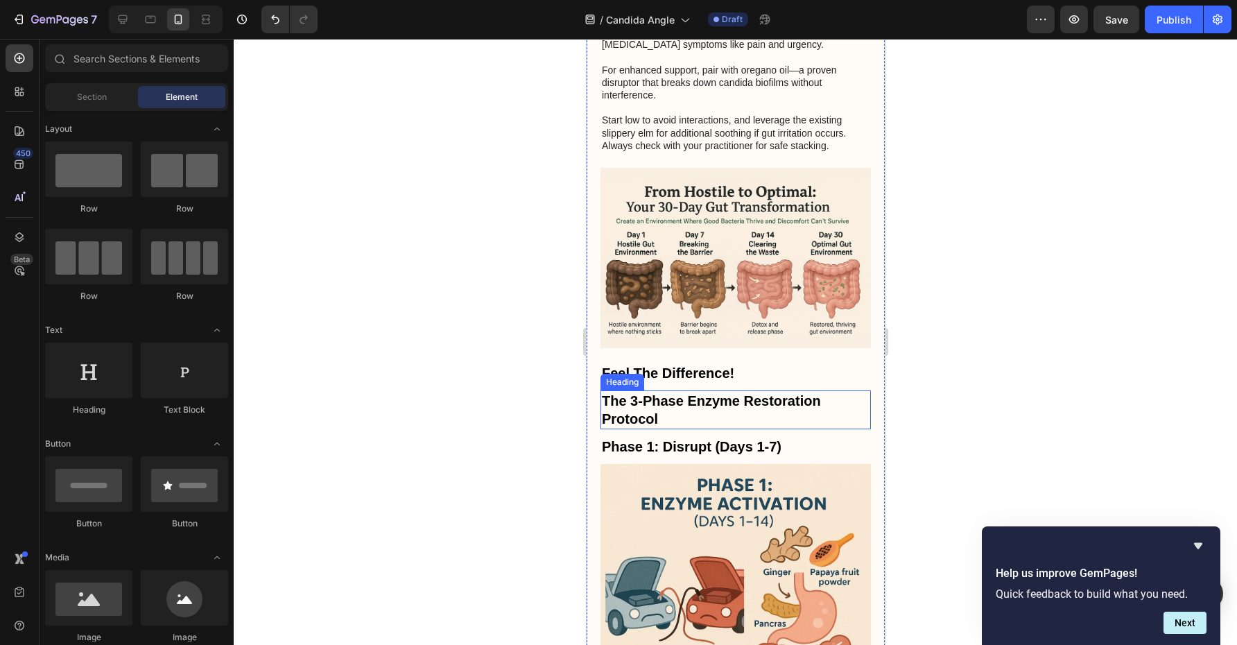
click at [716, 390] on h2 "The 3-Phase Enzyme Restoration Protocol" at bounding box center [735, 409] width 270 height 39
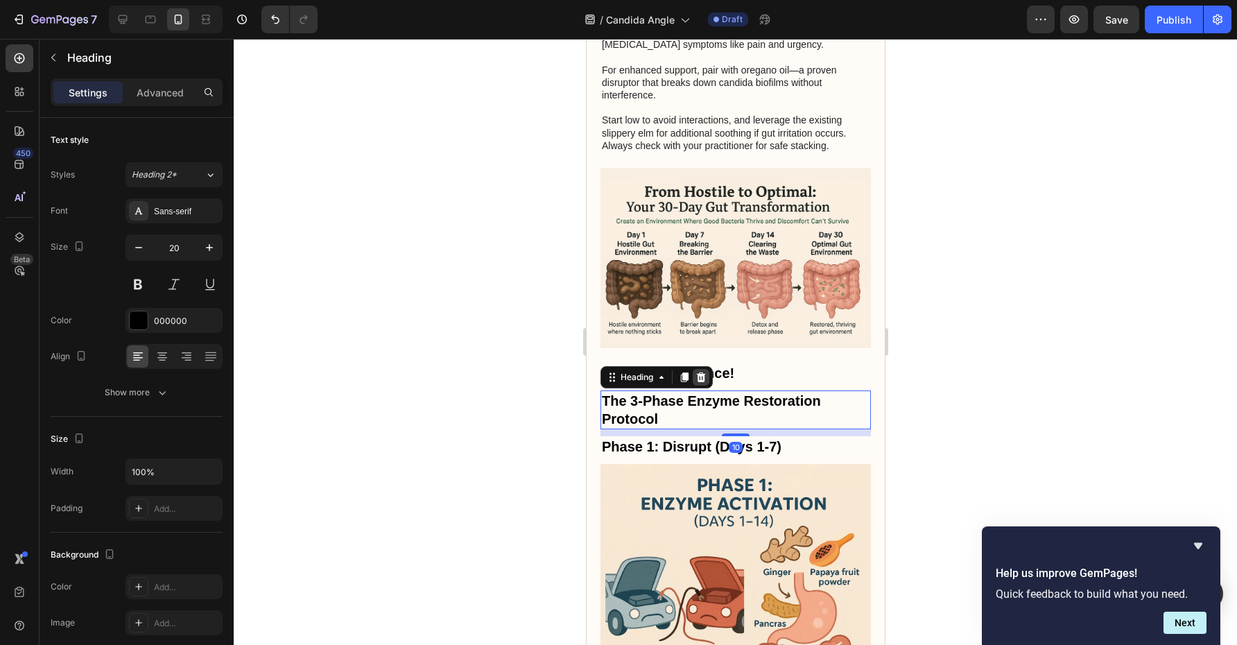
click at [705, 372] on icon at bounding box center [700, 377] width 11 height 11
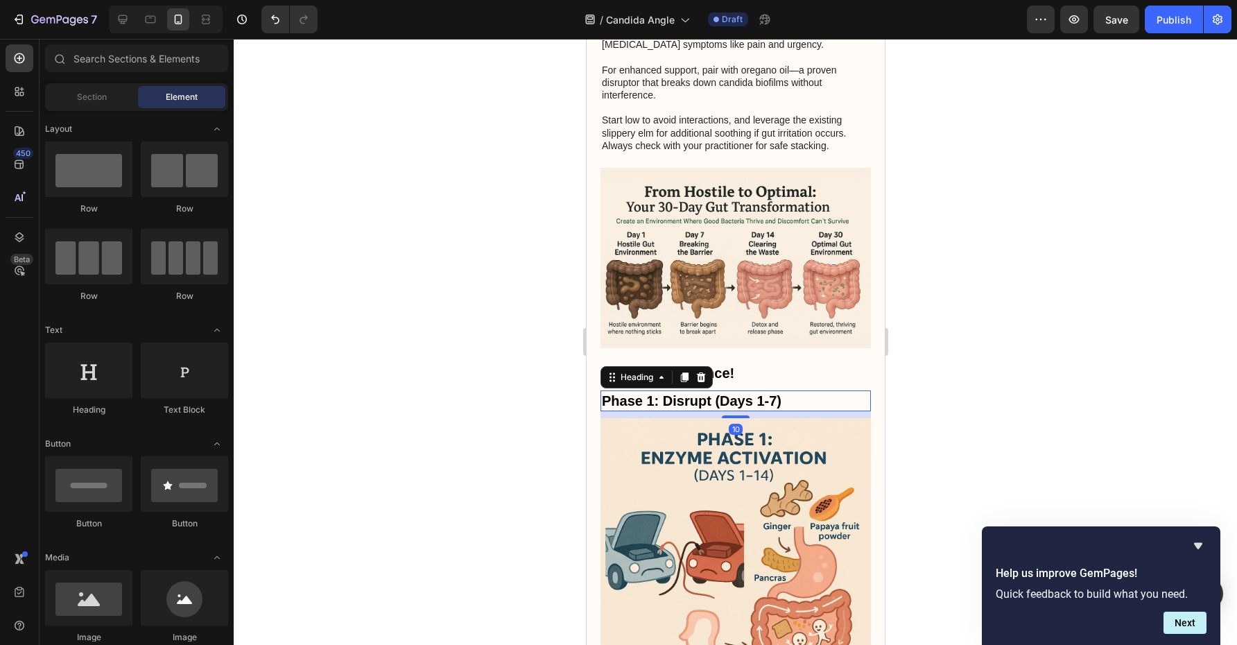
click at [706, 390] on h2 "Phase 1: Disrupt (Days 1-7)" at bounding box center [735, 400] width 270 height 21
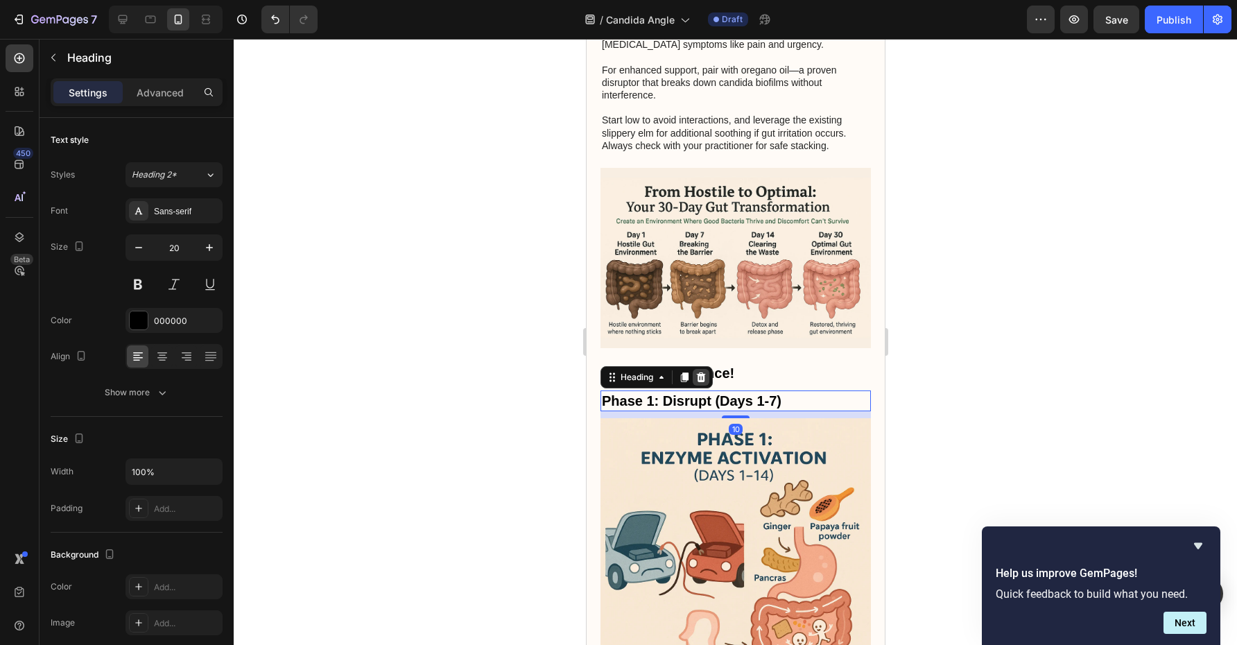
click at [706, 369] on div at bounding box center [700, 377] width 17 height 17
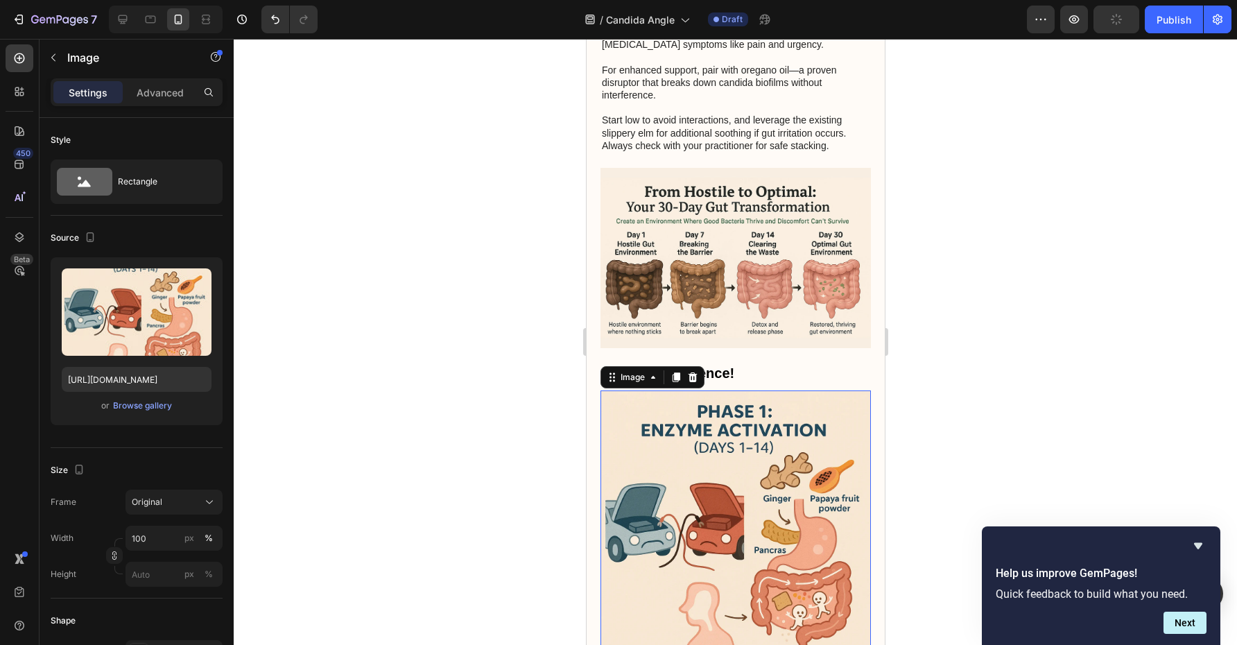
click at [709, 390] on img at bounding box center [735, 525] width 270 height 270
click at [695, 372] on icon at bounding box center [692, 377] width 9 height 10
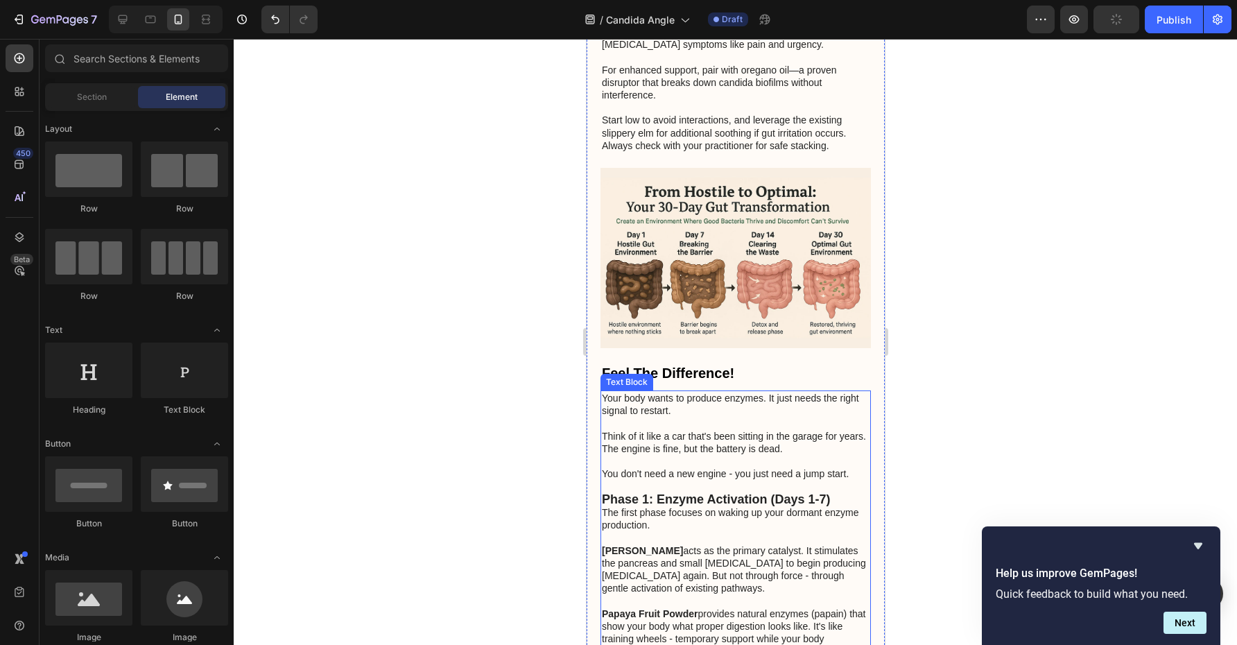
click at [700, 392] on p "Your body wants to produce enzymes. It just needs the right signal to restart." at bounding box center [735, 404] width 268 height 25
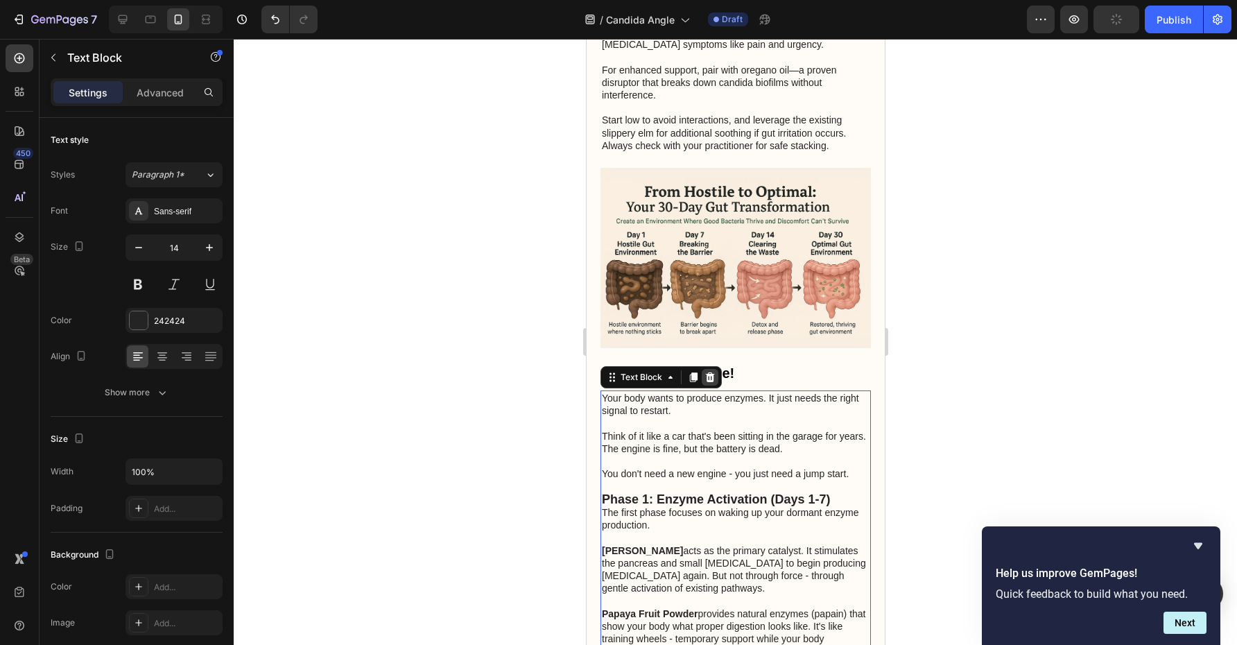
click at [704, 372] on icon at bounding box center [709, 377] width 11 height 11
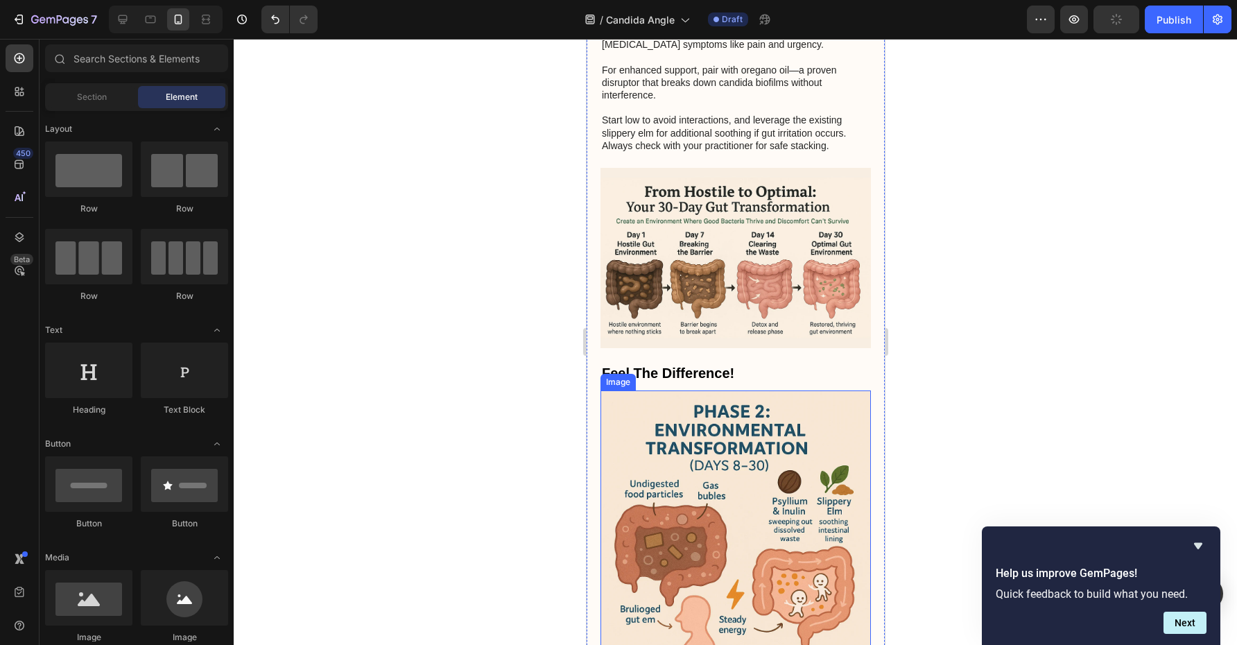
click at [705, 390] on img at bounding box center [735, 525] width 270 height 270
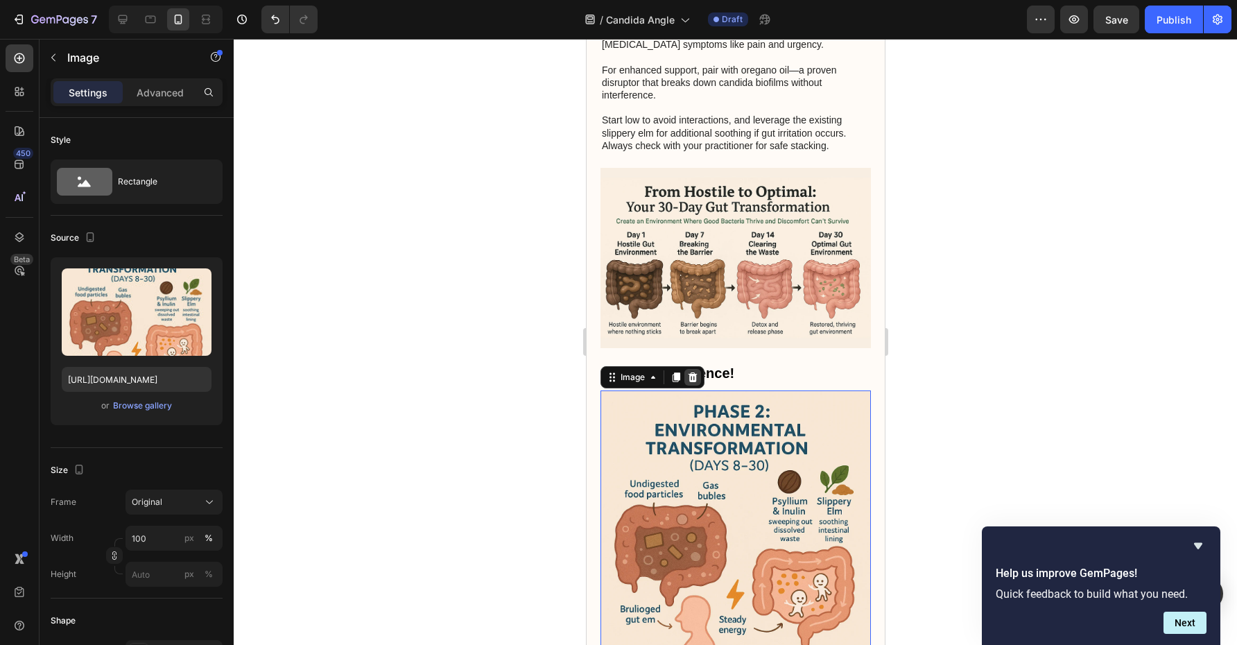
click at [697, 372] on icon at bounding box center [691, 377] width 11 height 11
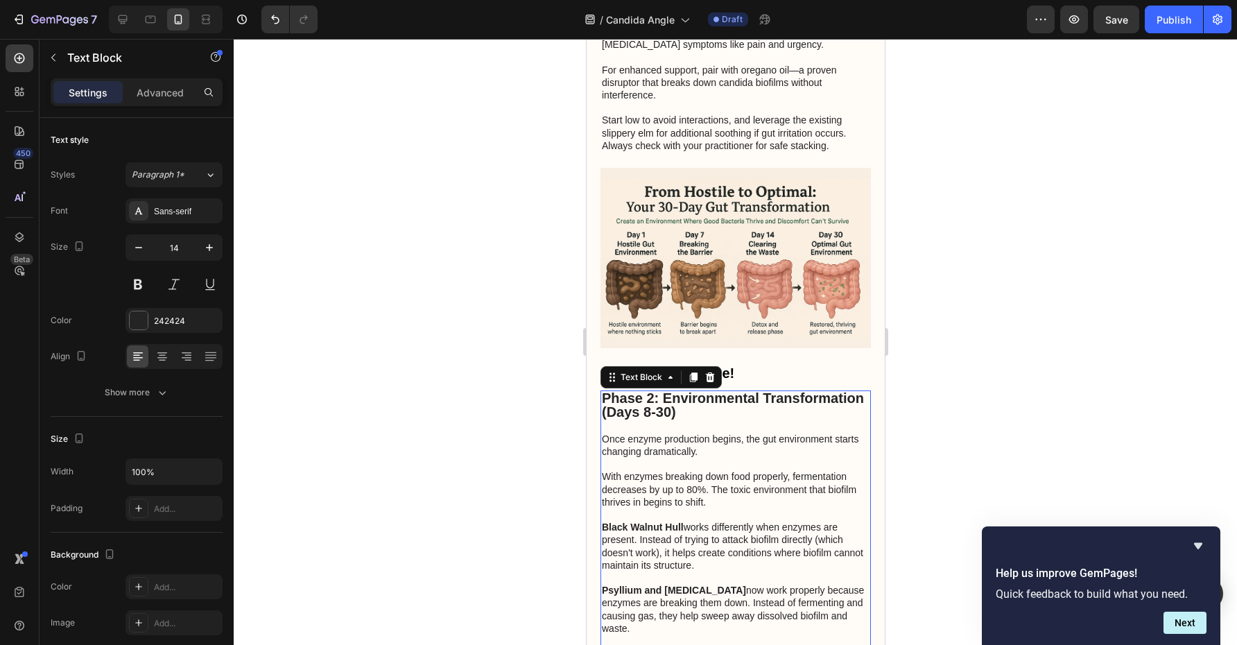
click at [709, 390] on strong "Phase 2: Environmental Transformation (Days 8-30)" at bounding box center [732, 404] width 262 height 29
click at [706, 372] on icon at bounding box center [709, 377] width 9 height 10
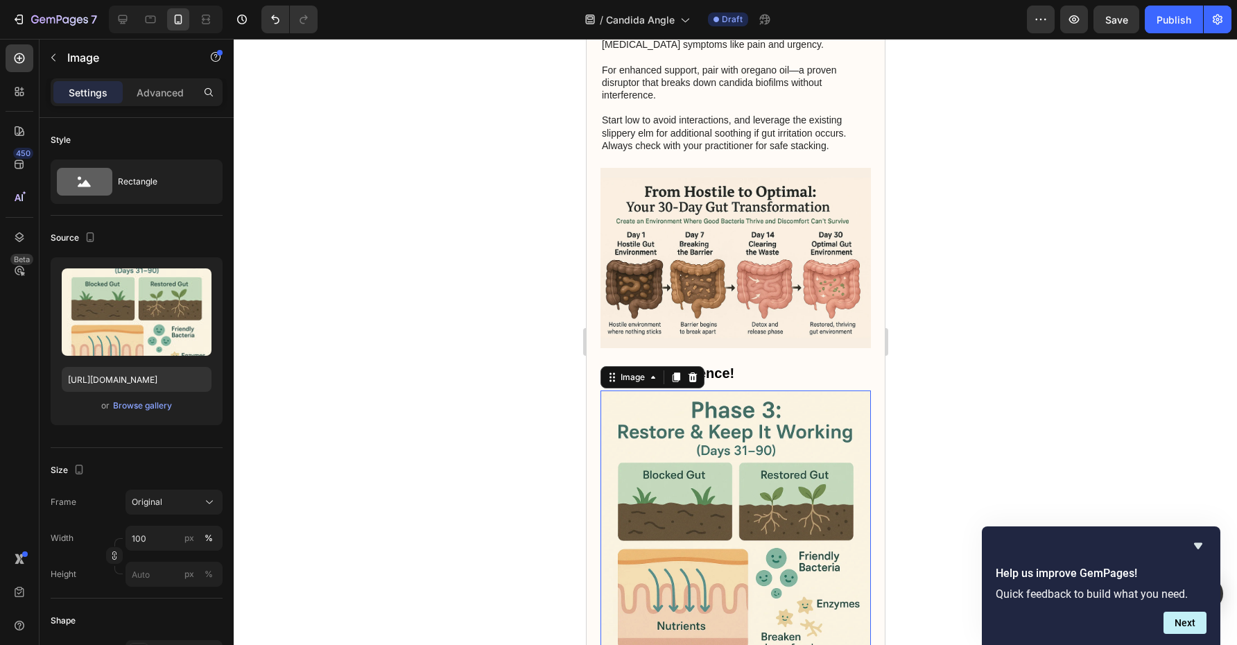
click at [710, 390] on img at bounding box center [735, 525] width 270 height 270
click at [693, 372] on icon at bounding box center [692, 377] width 9 height 10
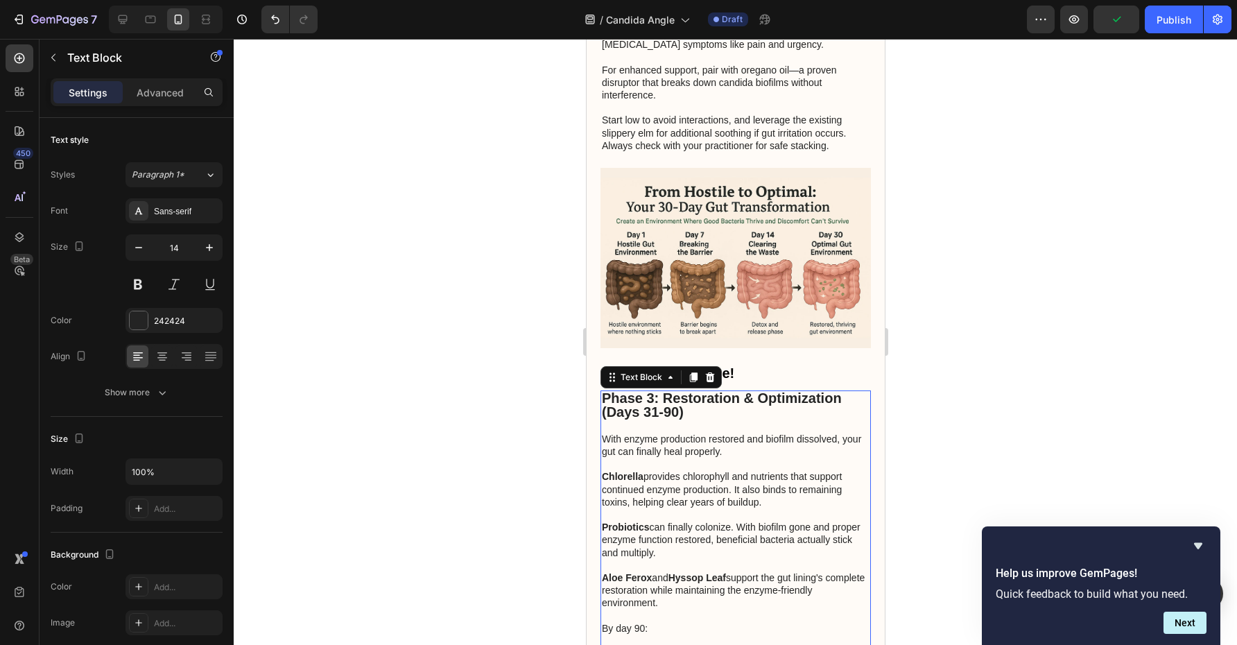
click at [715, 390] on strong "Phase 3: Restoration & Optimization (Days 31-90)" at bounding box center [721, 404] width 240 height 29
click at [711, 372] on icon at bounding box center [709, 377] width 9 height 10
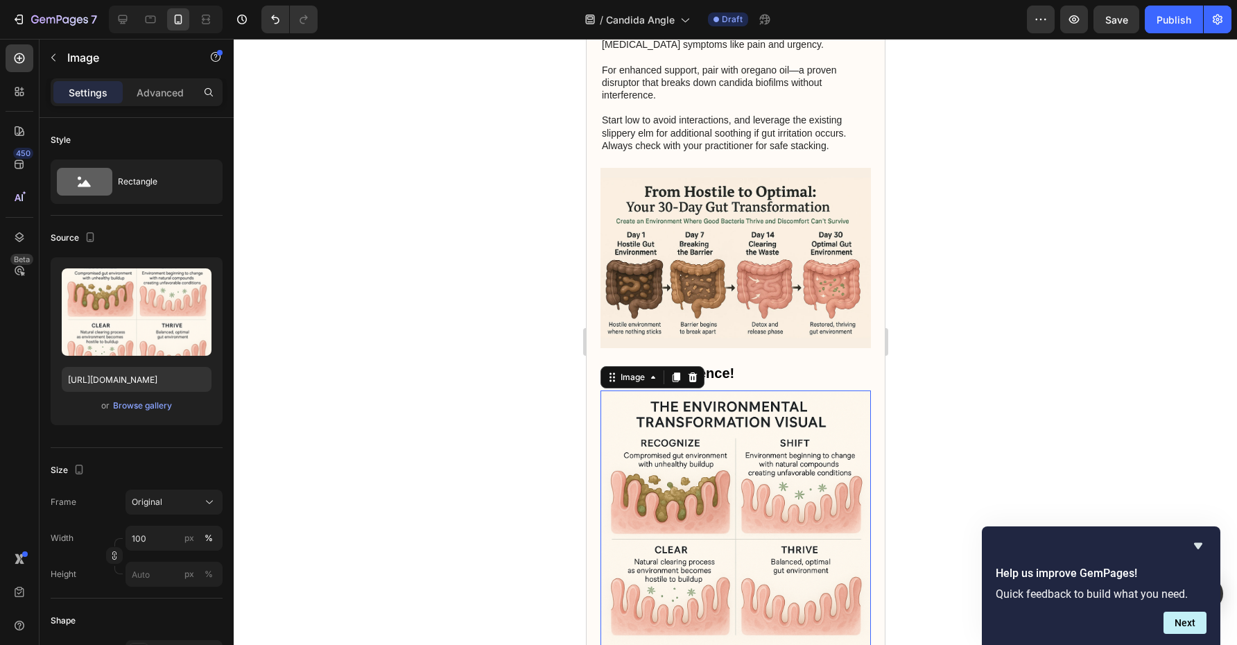
click at [718, 390] on img at bounding box center [735, 525] width 270 height 270
click at [691, 372] on icon at bounding box center [691, 377] width 11 height 11
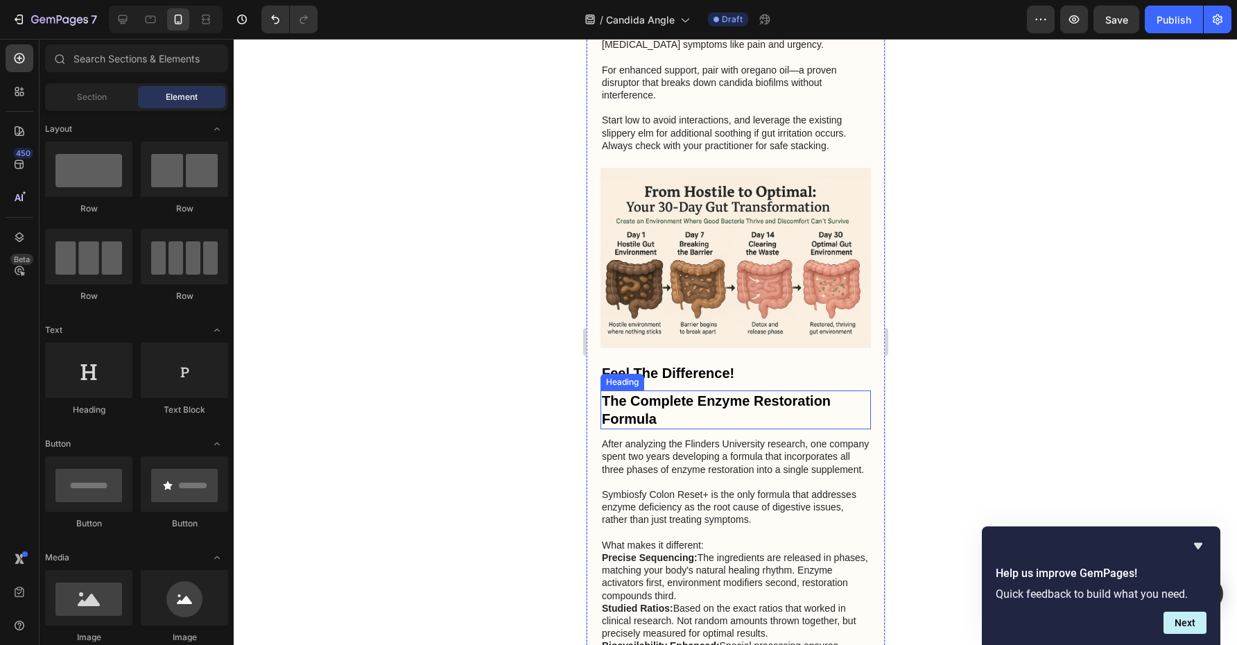
click at [696, 390] on h2 "The Complete Enzyme Restoration Formula" at bounding box center [735, 409] width 270 height 39
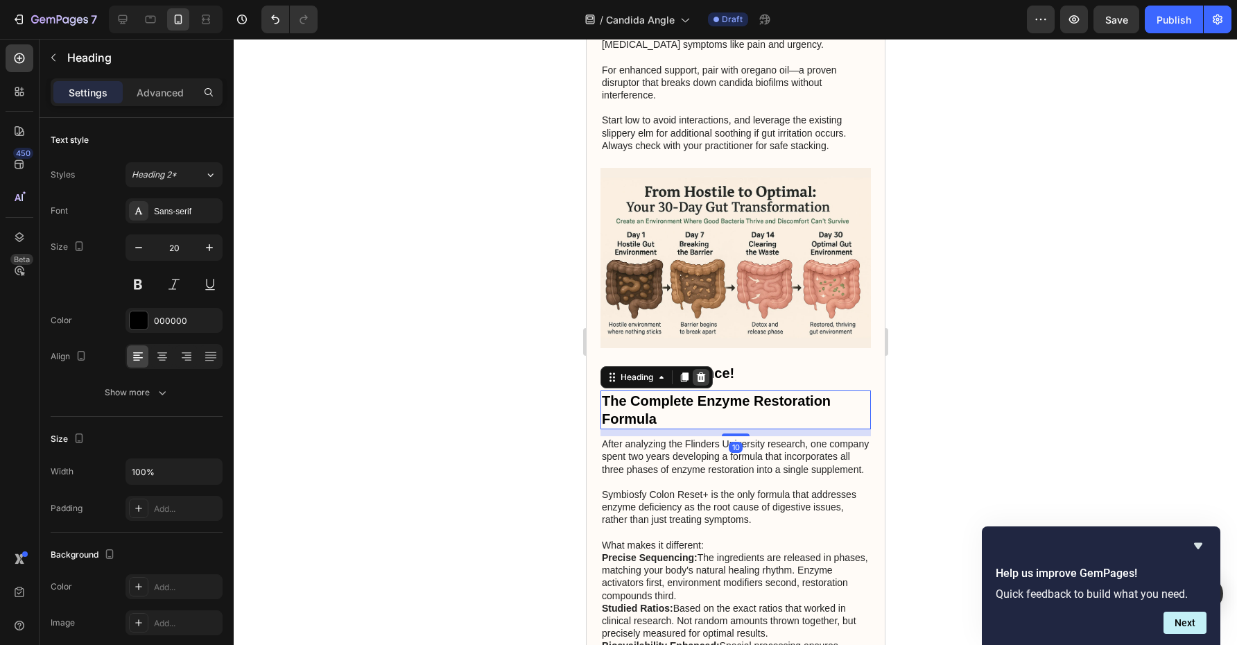
click at [700, 369] on div at bounding box center [700, 377] width 17 height 17
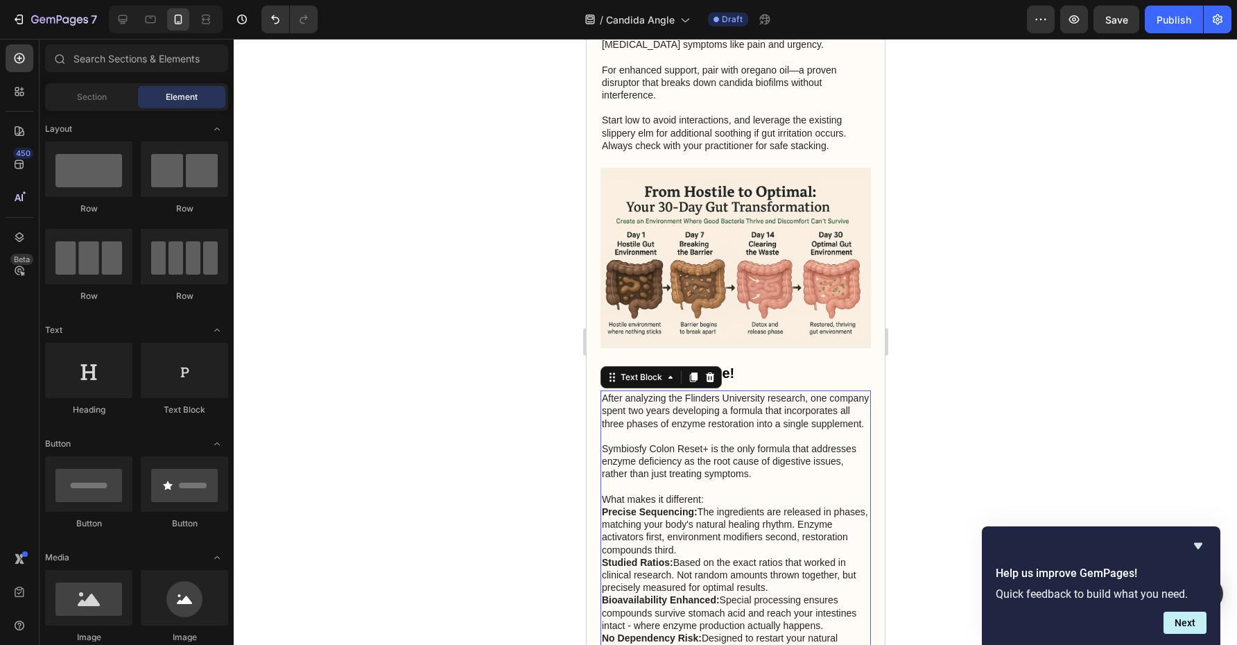
click at [704, 392] on p "After analyzing the Flinders University research, one company spent two years d…" at bounding box center [735, 411] width 268 height 38
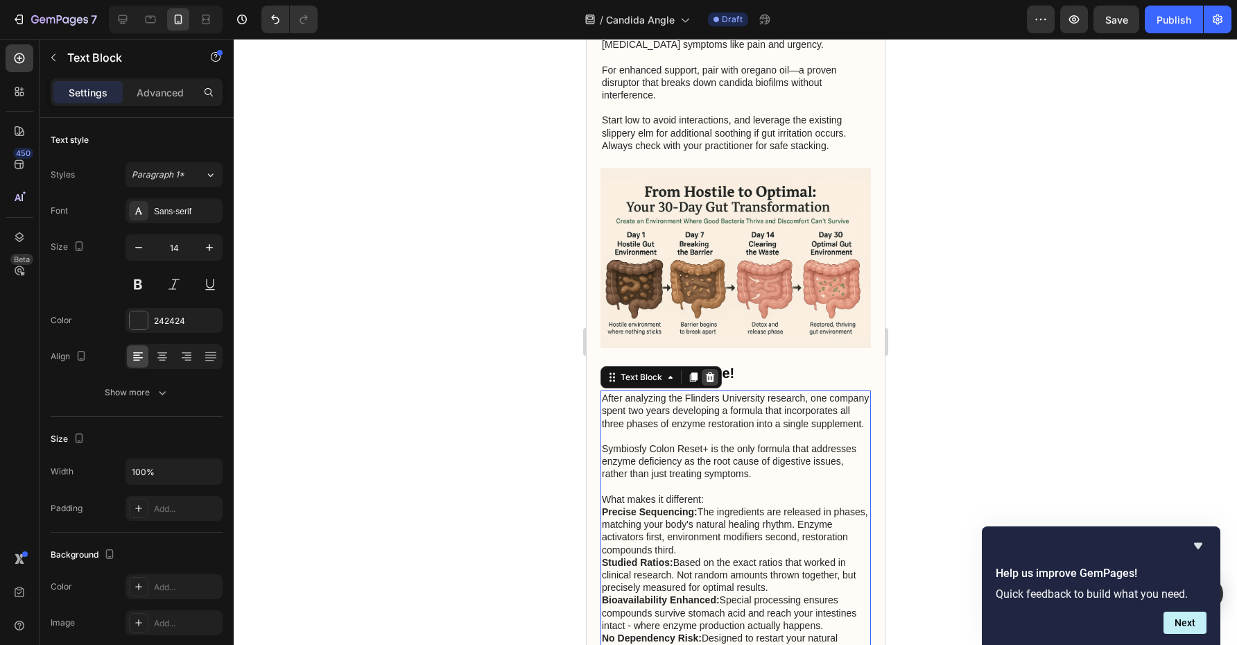
click at [710, 369] on div at bounding box center [709, 377] width 17 height 17
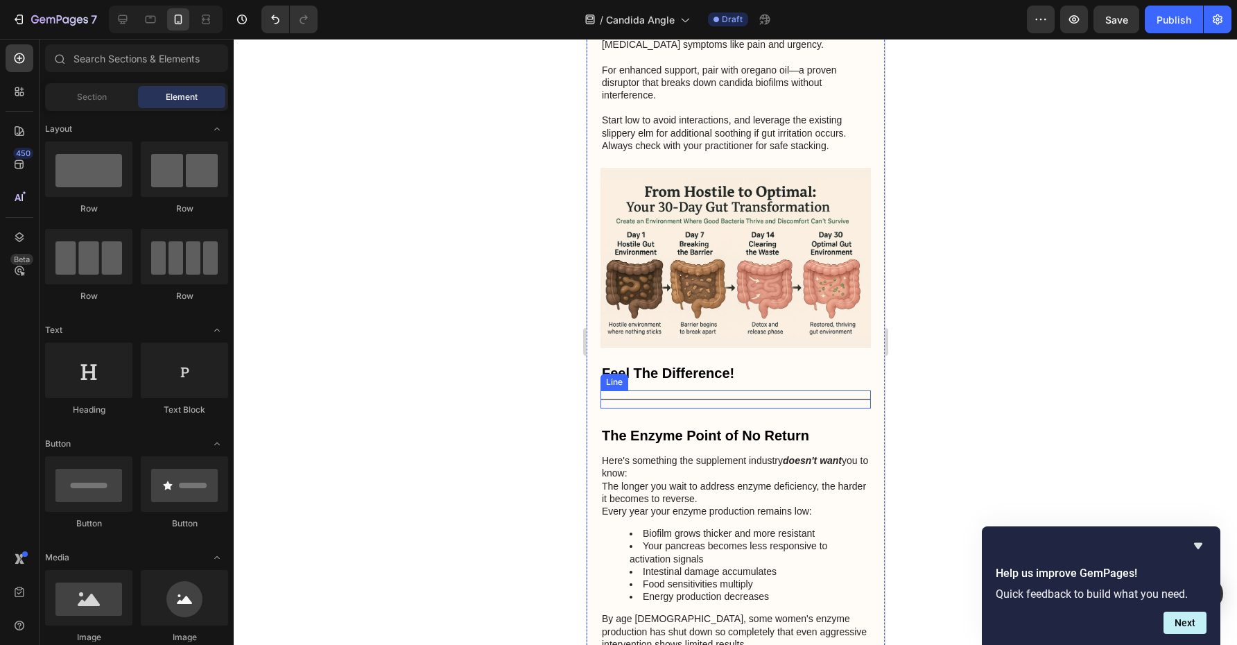
click at [714, 390] on div "Title Line" at bounding box center [735, 399] width 270 height 18
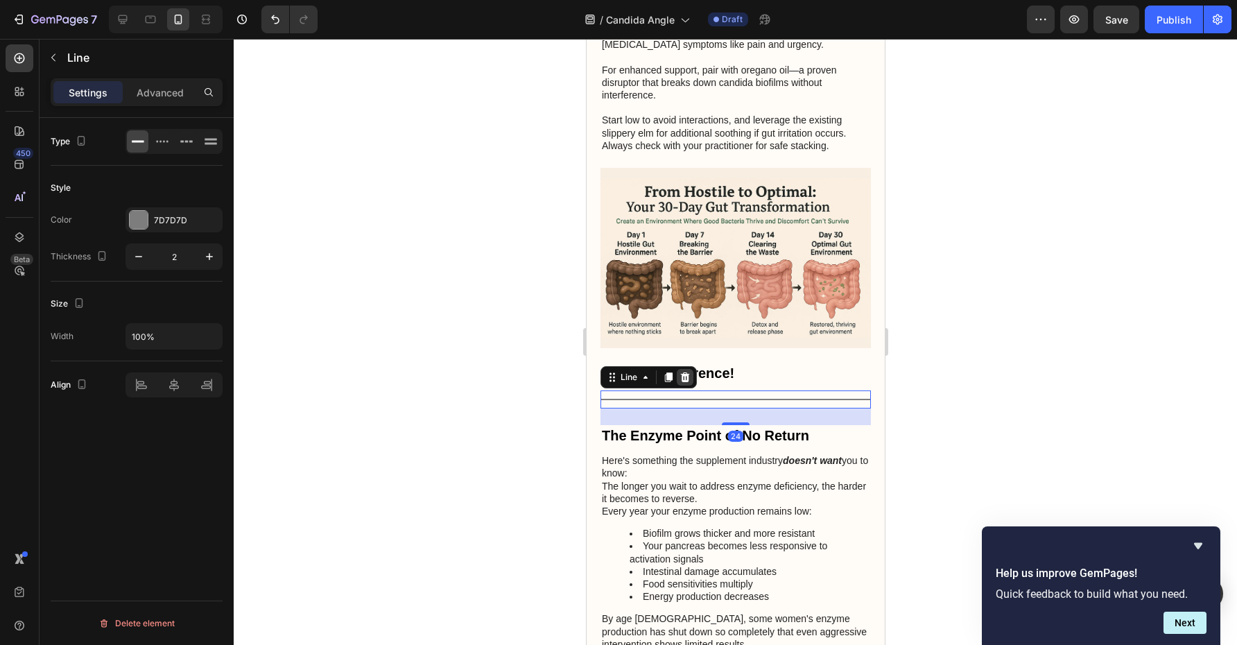
click at [686, 372] on icon at bounding box center [684, 377] width 9 height 10
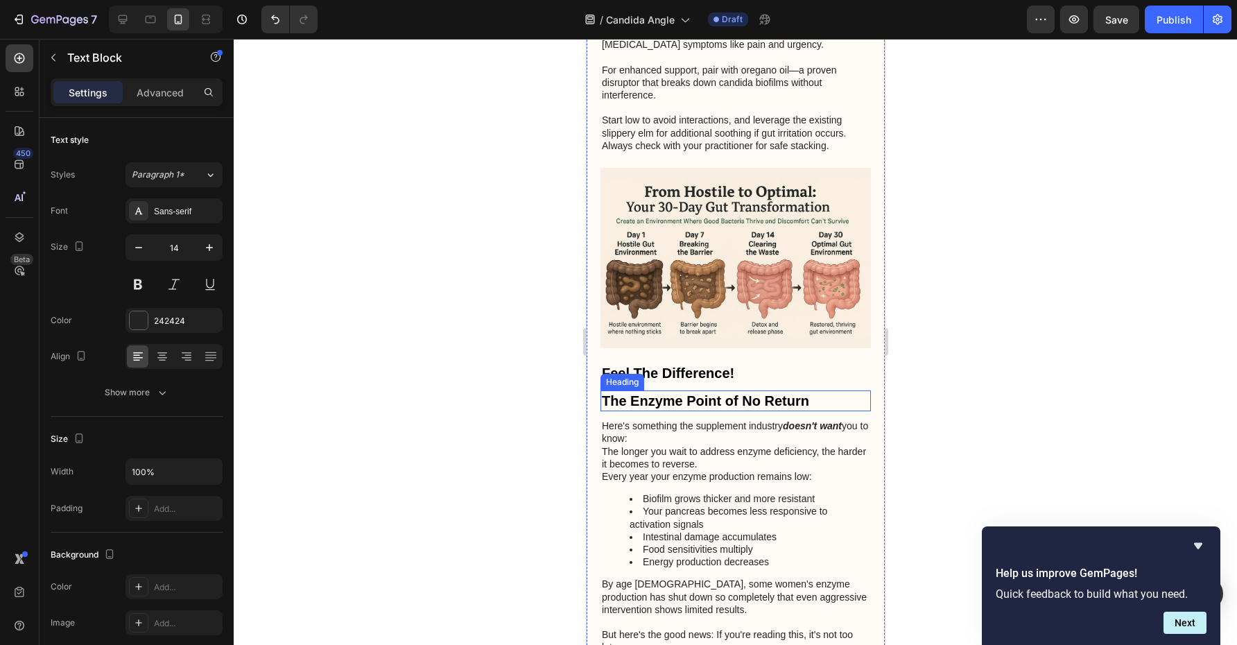
click at [704, 419] on p "Here's something the supplement industry doesn't want you to know:" at bounding box center [735, 431] width 268 height 25
click at [708, 400] on icon at bounding box center [709, 405] width 9 height 10
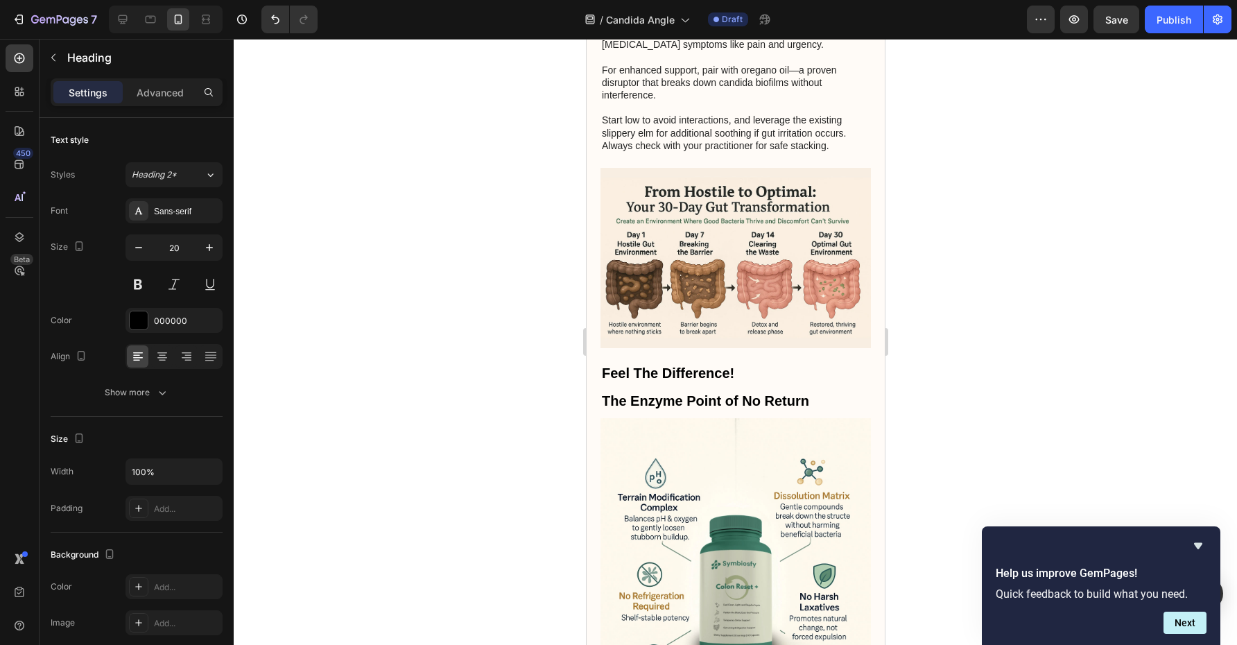
click at [708, 390] on h2 "The Enzyme Point of No Return" at bounding box center [735, 400] width 270 height 21
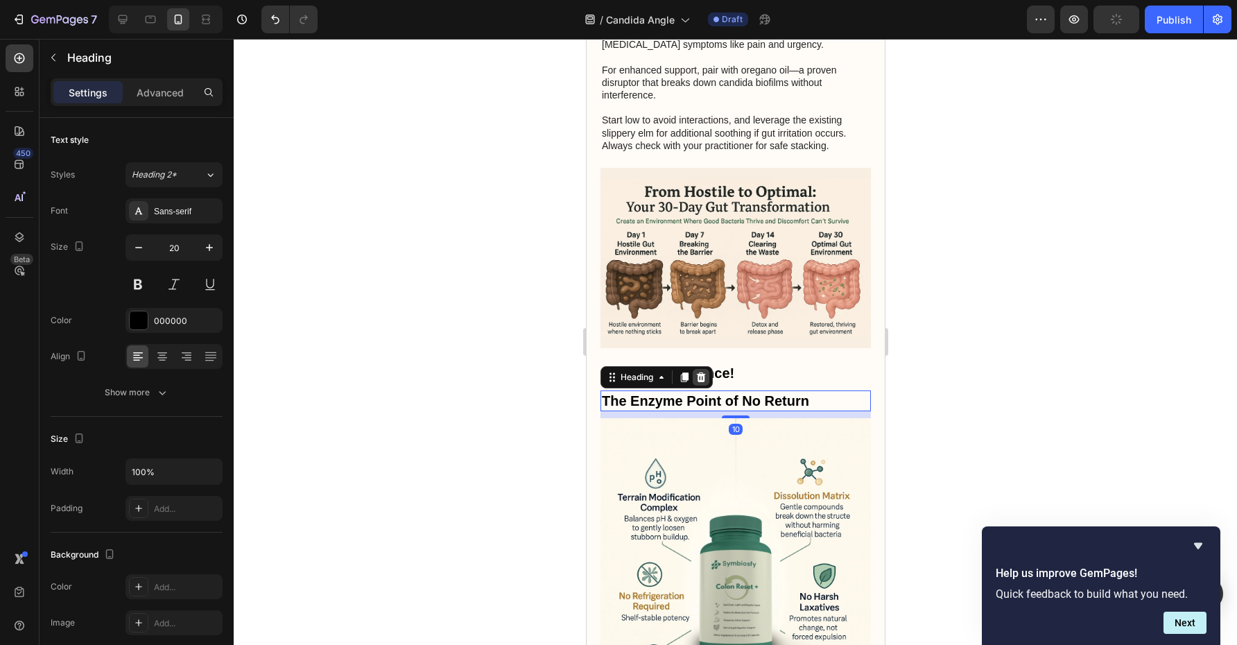
click at [708, 369] on div at bounding box center [700, 377] width 17 height 17
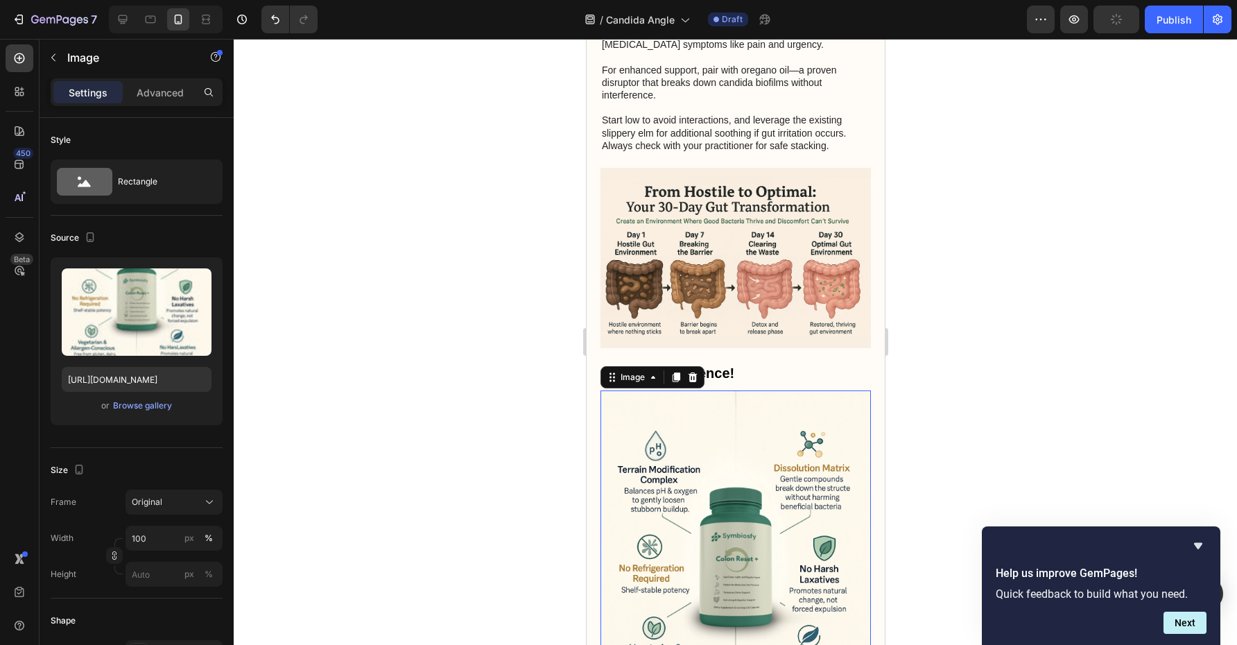
click at [717, 390] on img at bounding box center [735, 593] width 270 height 406
click at [691, 372] on icon at bounding box center [692, 377] width 9 height 10
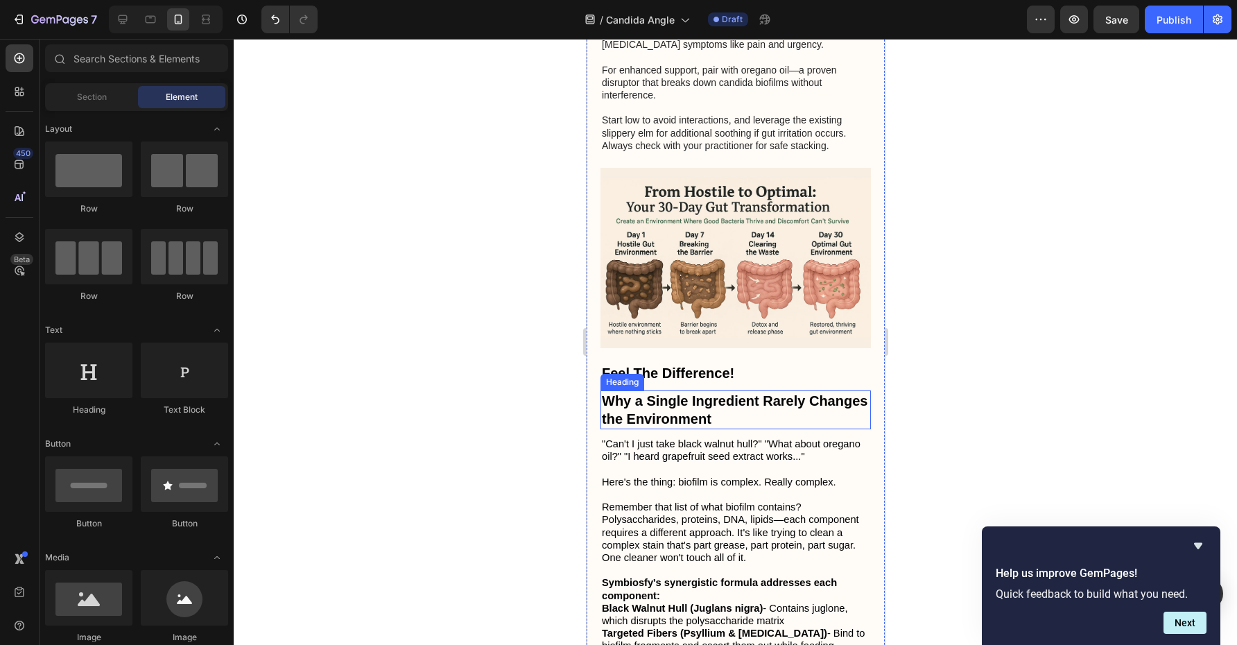
click at [706, 390] on h2 "Why a Single Ingredient Rarely Changes the Environment" at bounding box center [735, 409] width 270 height 39
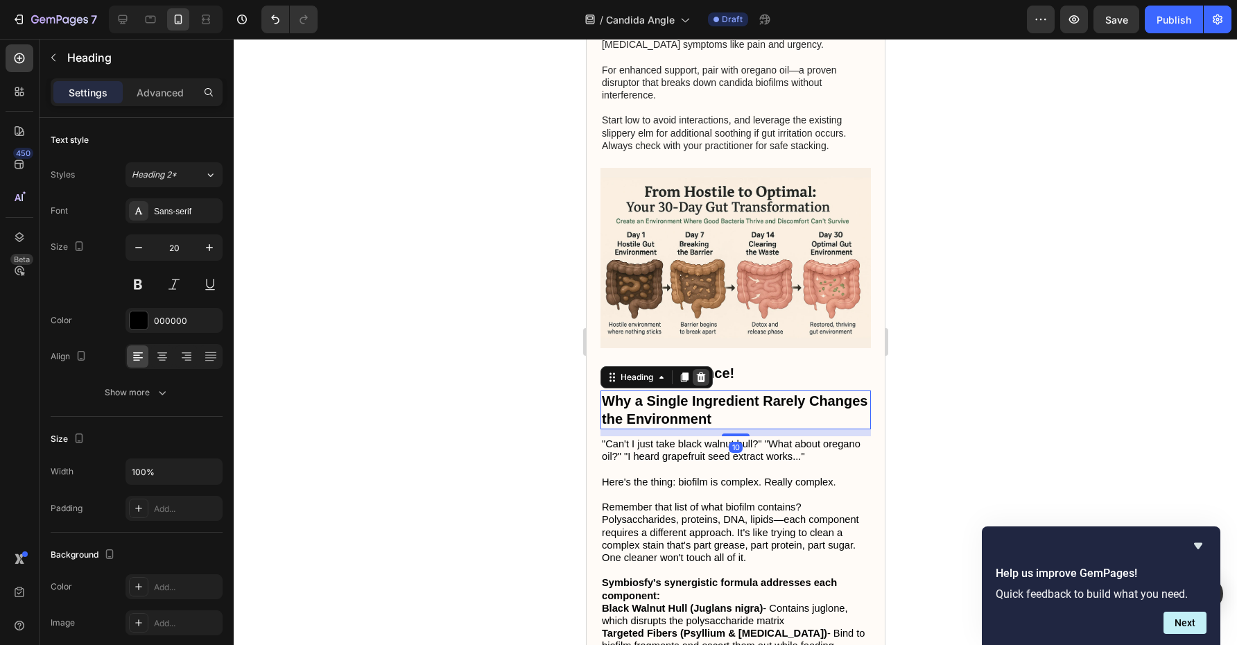
click at [702, 369] on div at bounding box center [700, 377] width 17 height 17
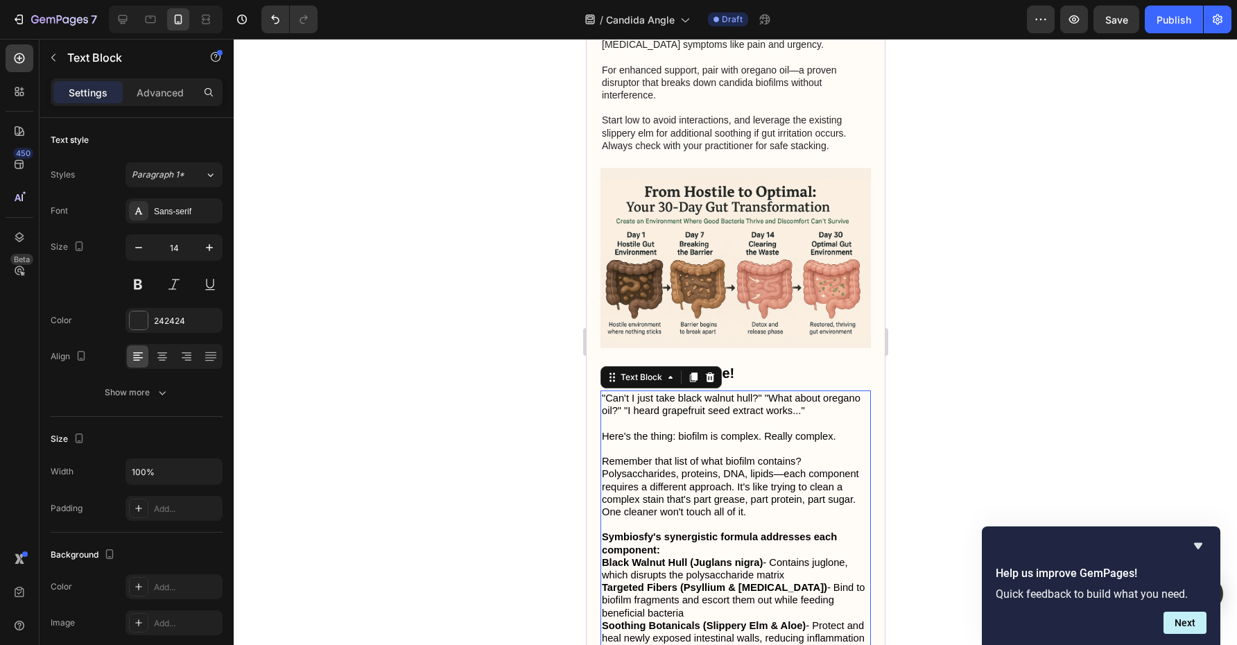
click at [706, 392] on span ""Can't I just take black walnut hull?" "What about oregano oil?" "I heard grape…" at bounding box center [730, 404] width 259 height 24
click at [711, 372] on icon at bounding box center [709, 377] width 9 height 10
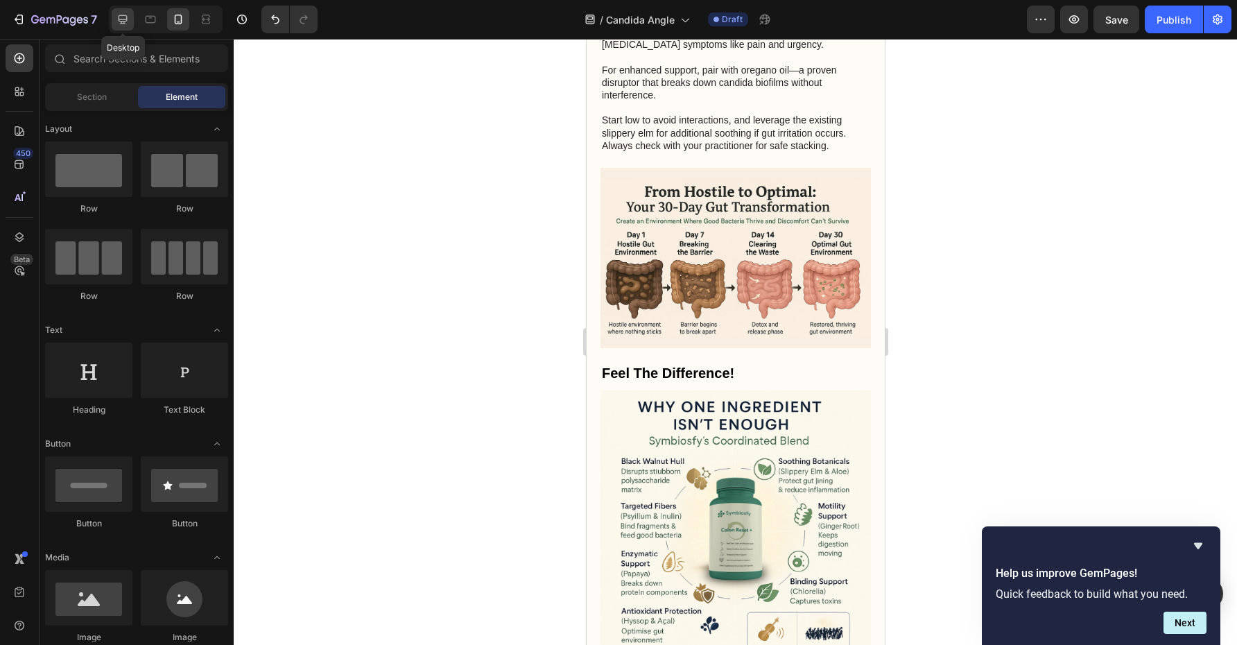
click at [123, 15] on icon at bounding box center [123, 19] width 9 height 9
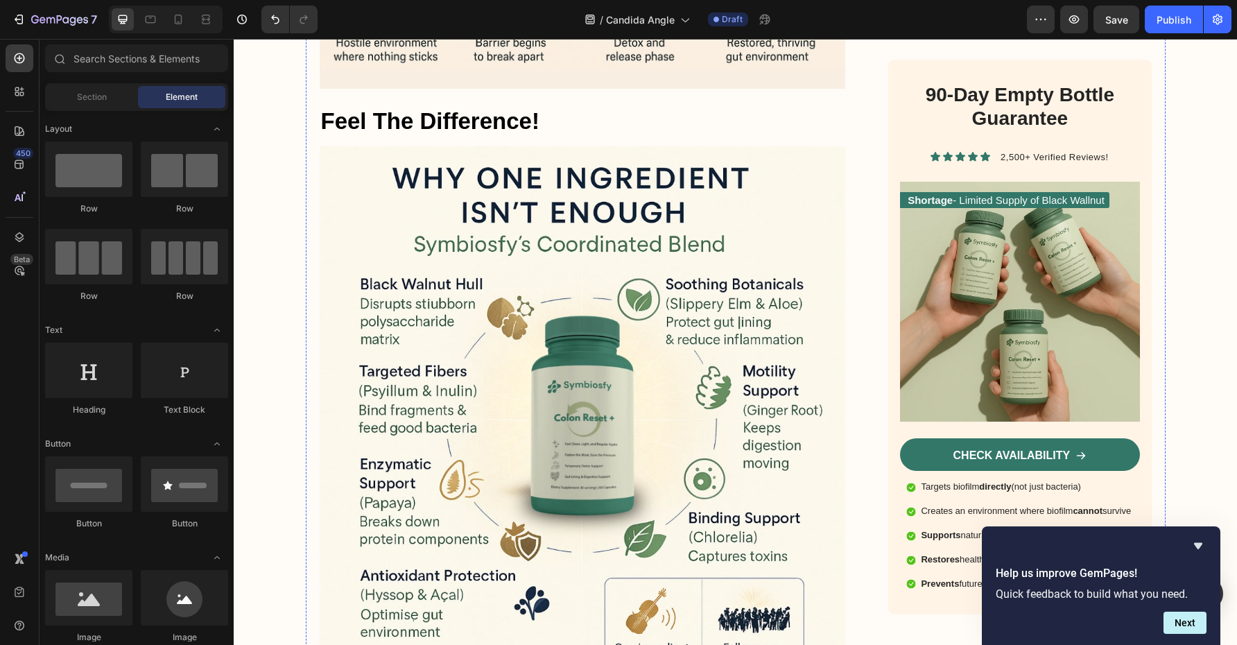
scroll to position [7117, 0]
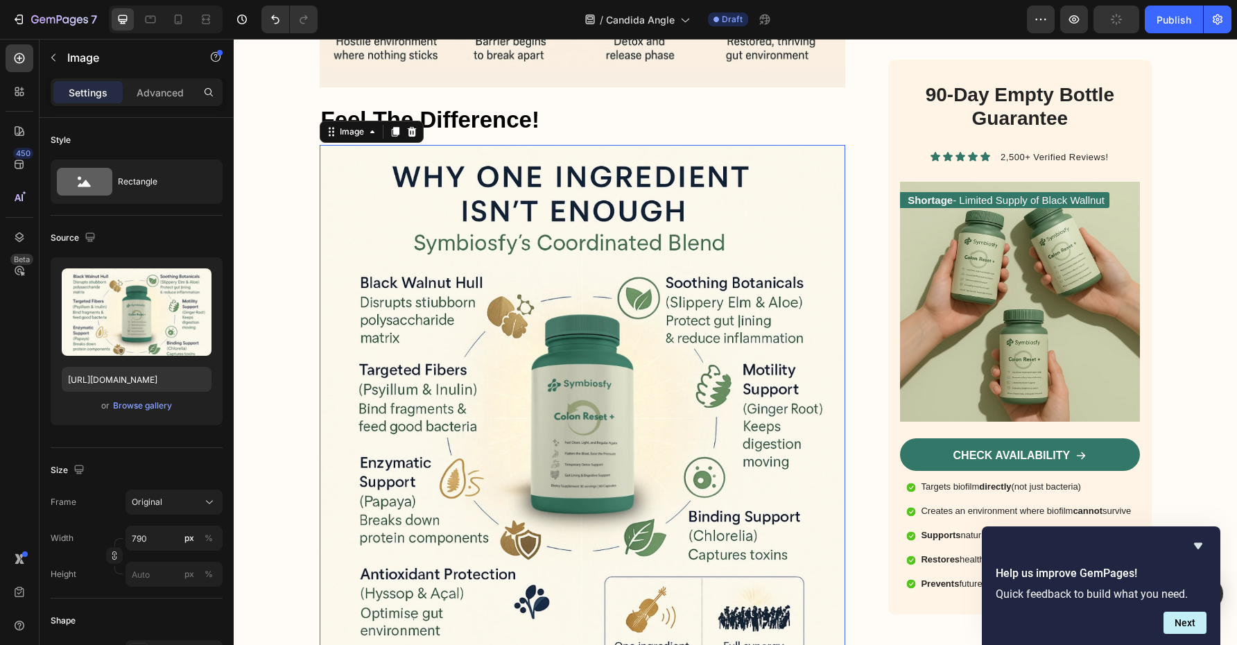
click at [668, 292] on img at bounding box center [583, 408] width 526 height 526
click at [413, 126] on icon at bounding box center [411, 131] width 11 height 11
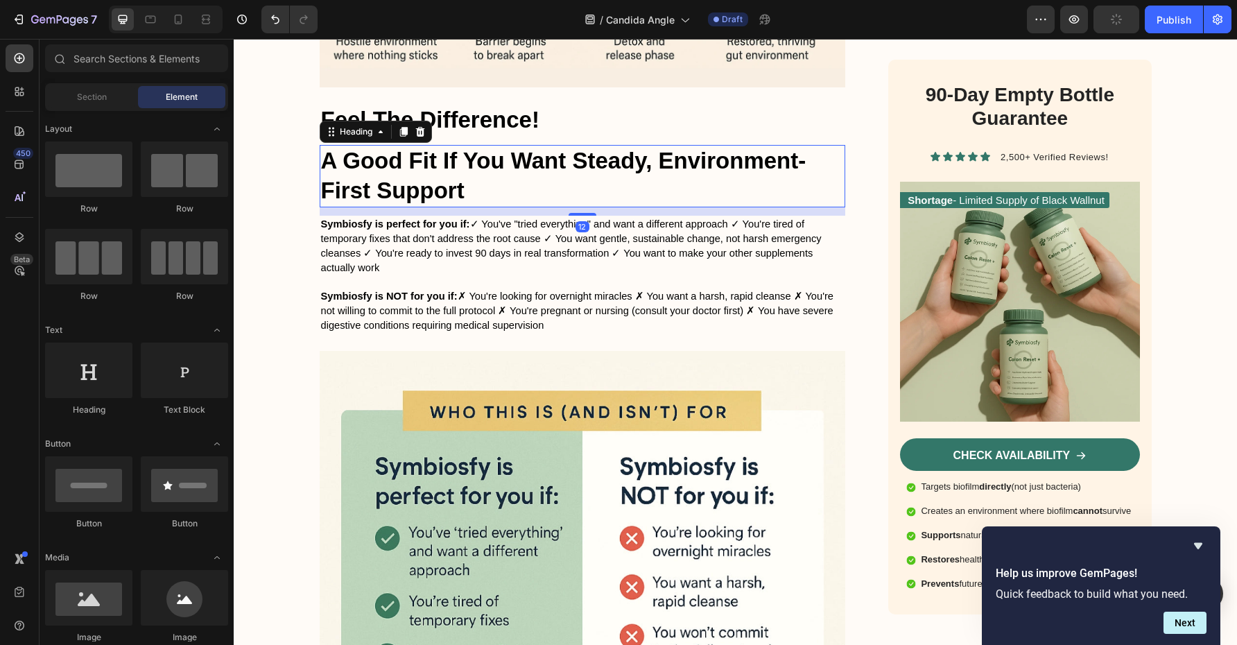
click at [423, 163] on h2 "A Good Fit If You Want Steady, Environment-First Support" at bounding box center [583, 176] width 526 height 62
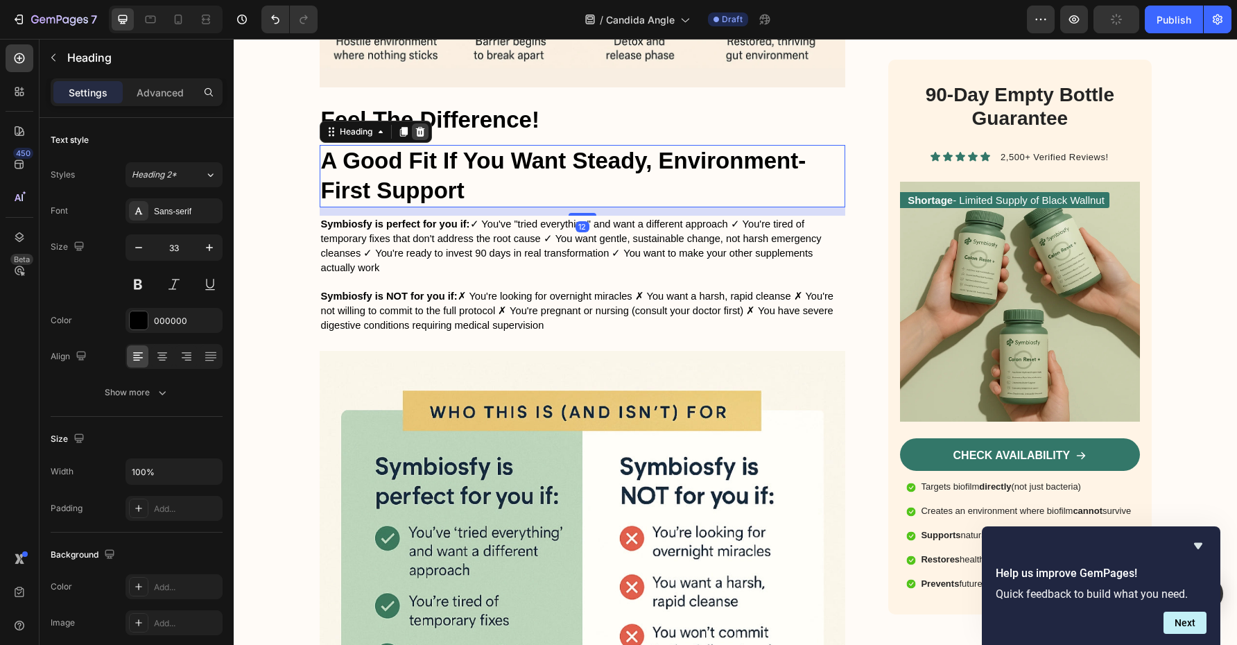
click at [417, 127] on div at bounding box center [420, 131] width 17 height 17
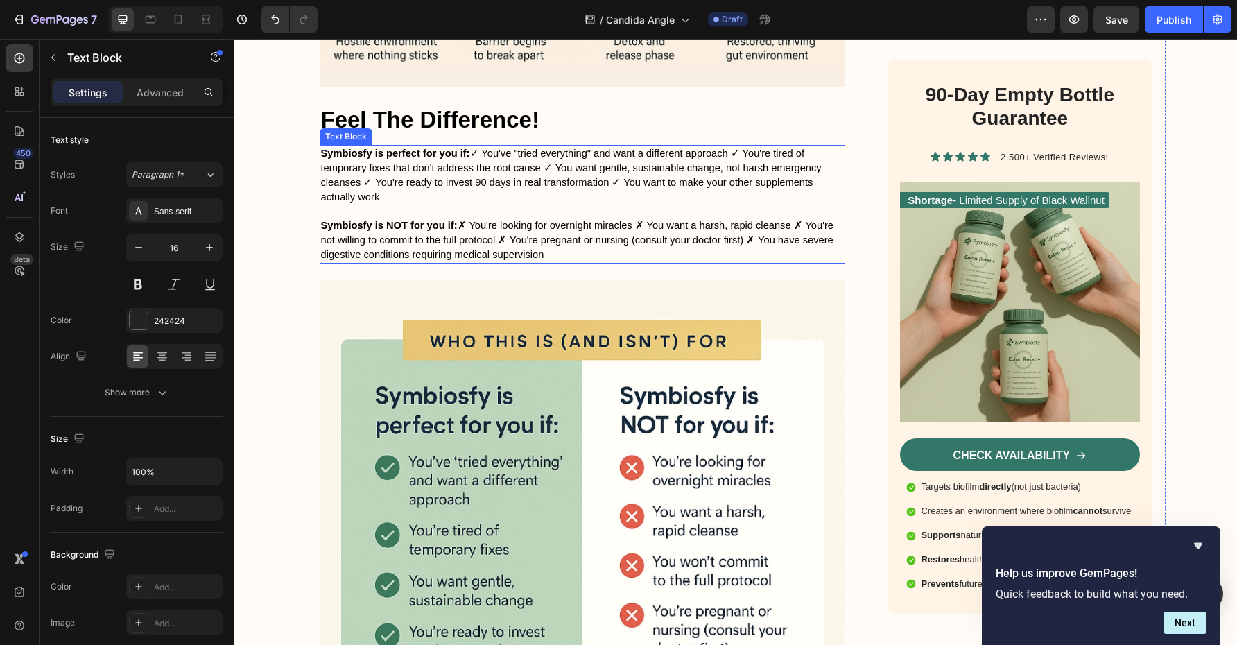
click at [418, 148] on strong "Symbiosfy is perfect for you if:" at bounding box center [395, 153] width 149 height 11
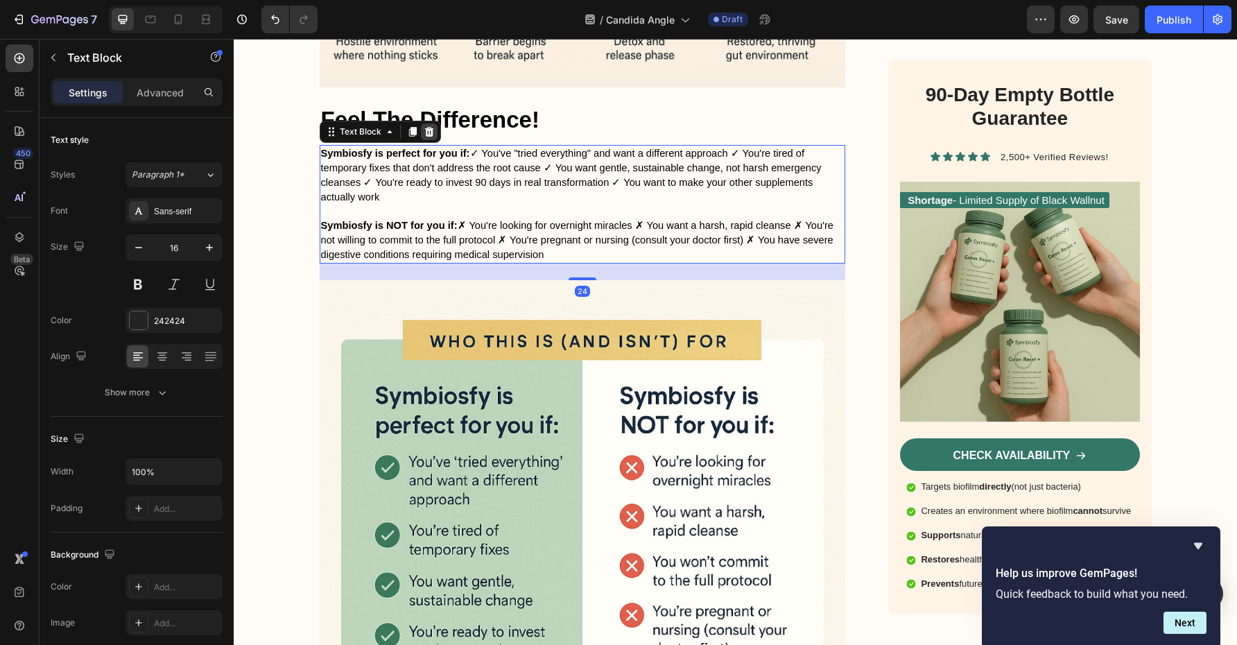
click at [428, 127] on icon at bounding box center [428, 132] width 9 height 10
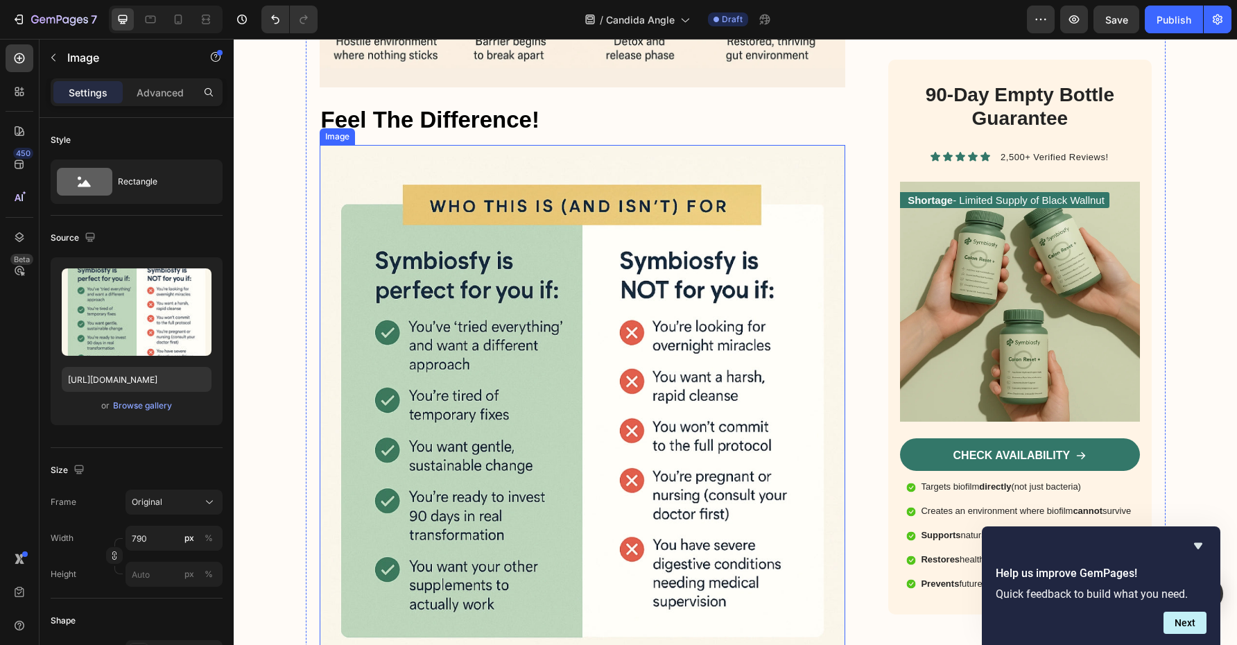
click at [428, 148] on img at bounding box center [583, 408] width 526 height 526
click at [413, 127] on icon at bounding box center [411, 132] width 9 height 10
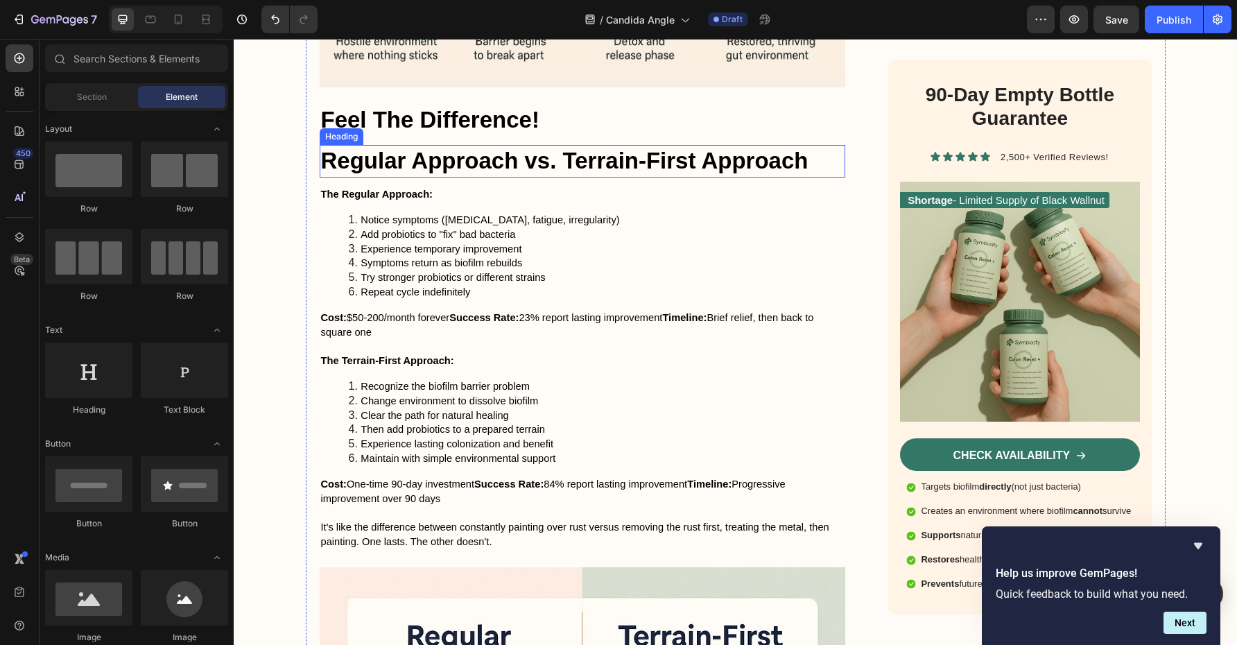
click at [410, 162] on h2 "Regular Approach vs. Terrain-First Approach" at bounding box center [583, 161] width 526 height 33
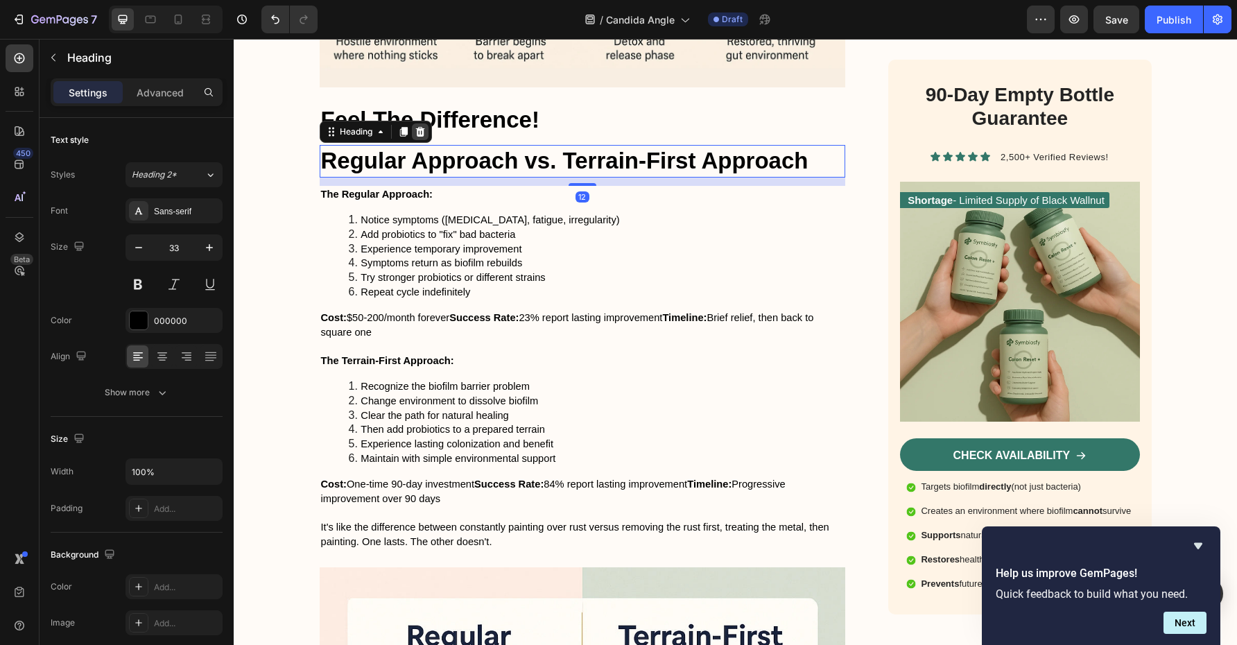
click at [422, 126] on icon at bounding box center [420, 131] width 11 height 11
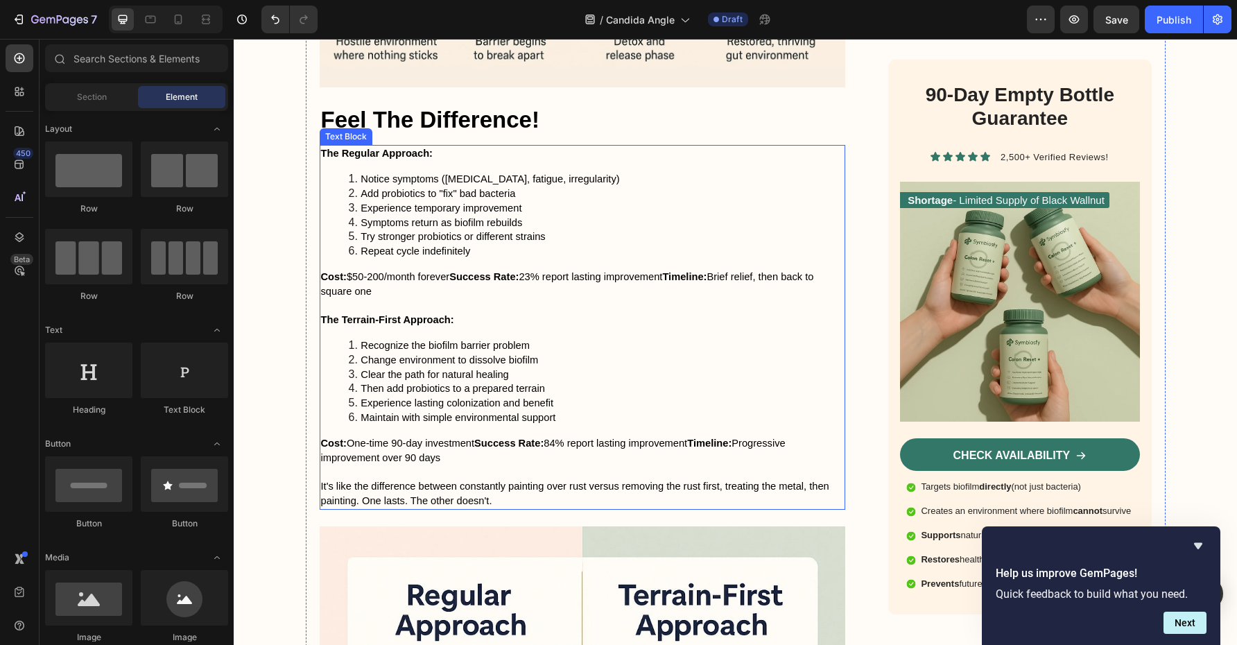
click at [437, 154] on div "The Regular Approach: Notice symptoms ([MEDICAL_DATA], fatigue, irregularity) A…" at bounding box center [583, 327] width 526 height 365
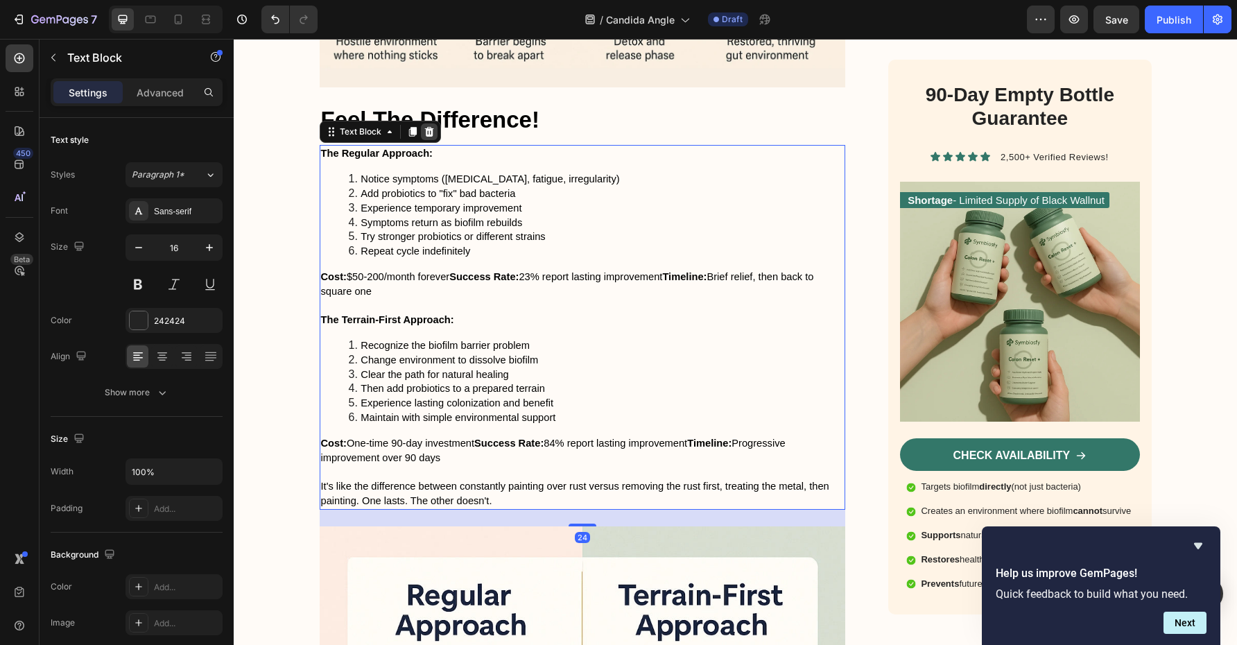
click at [431, 127] on icon at bounding box center [428, 132] width 9 height 10
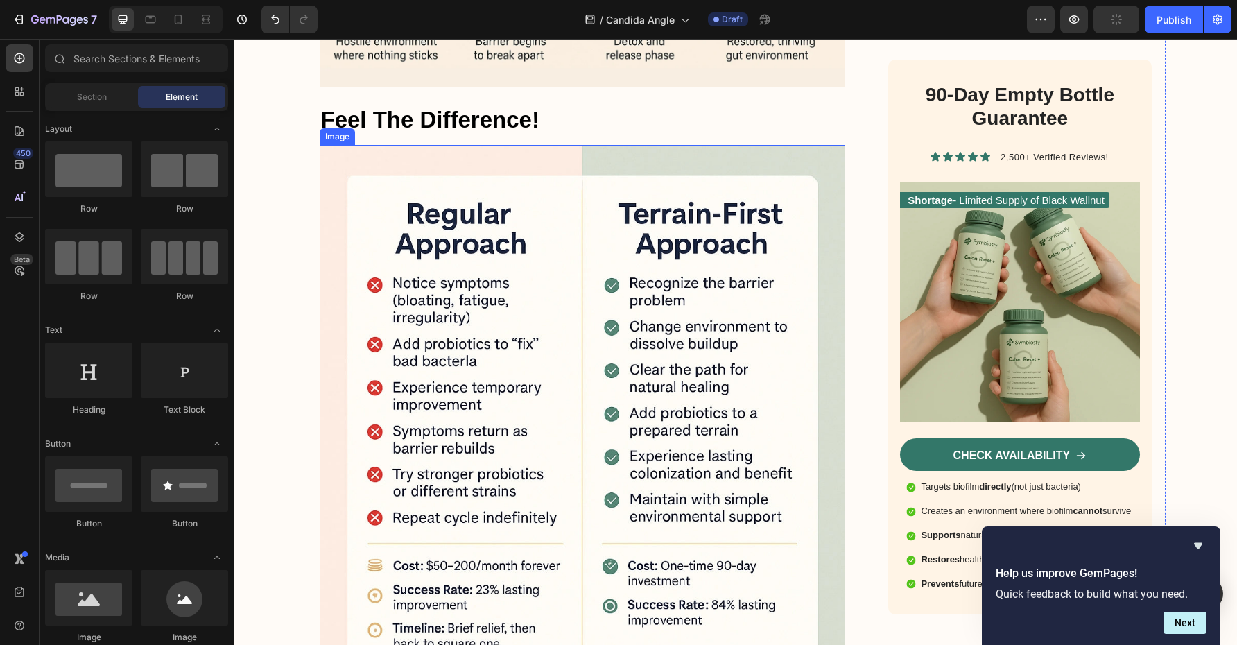
click at [451, 157] on img at bounding box center [583, 408] width 526 height 526
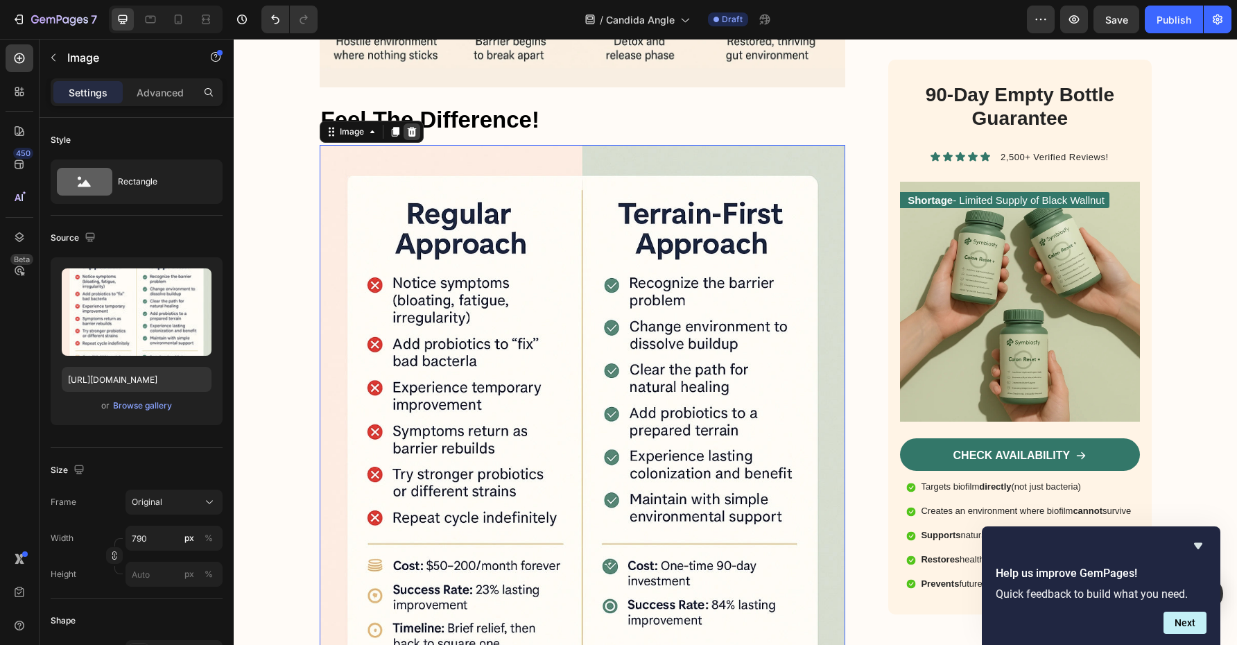
click at [412, 127] on icon at bounding box center [411, 132] width 9 height 10
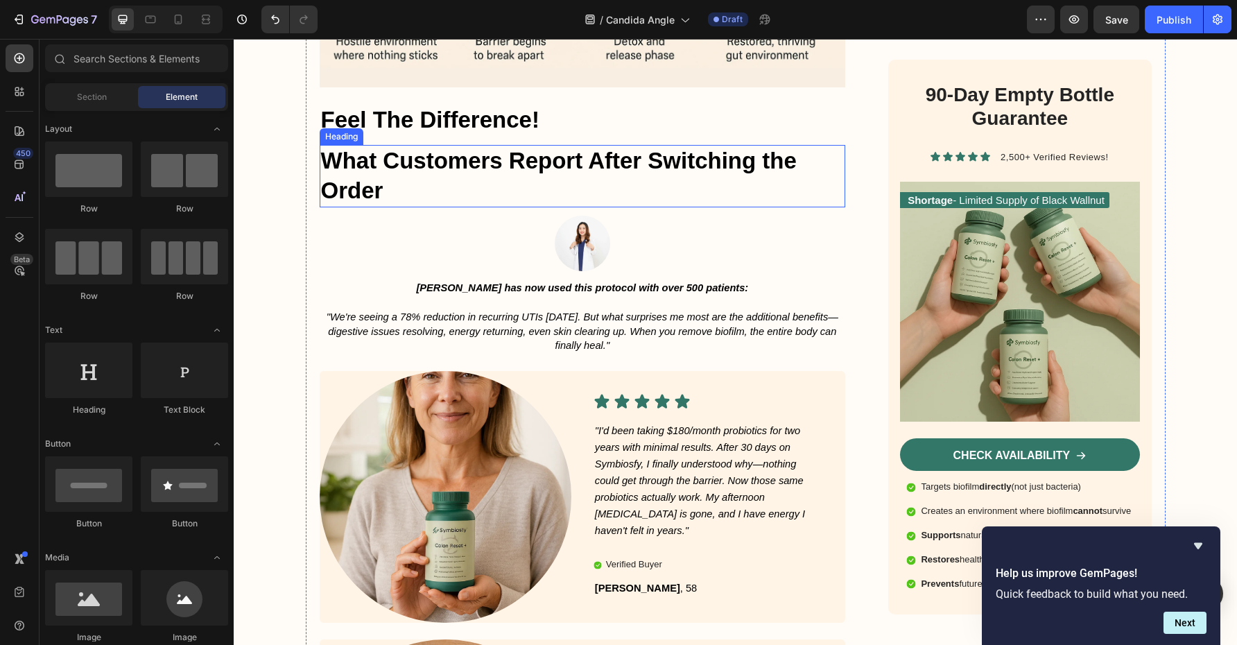
click at [444, 168] on h2 "What Customers Report After Switching the Order" at bounding box center [583, 176] width 526 height 62
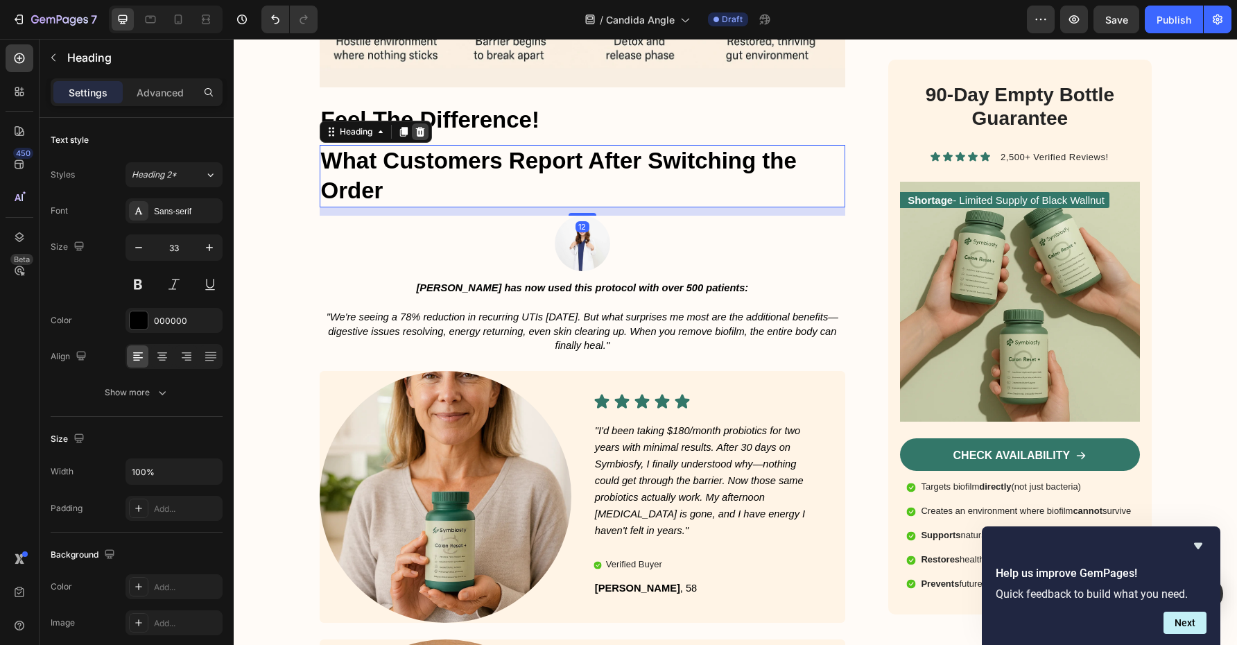
click at [421, 127] on icon at bounding box center [419, 132] width 9 height 10
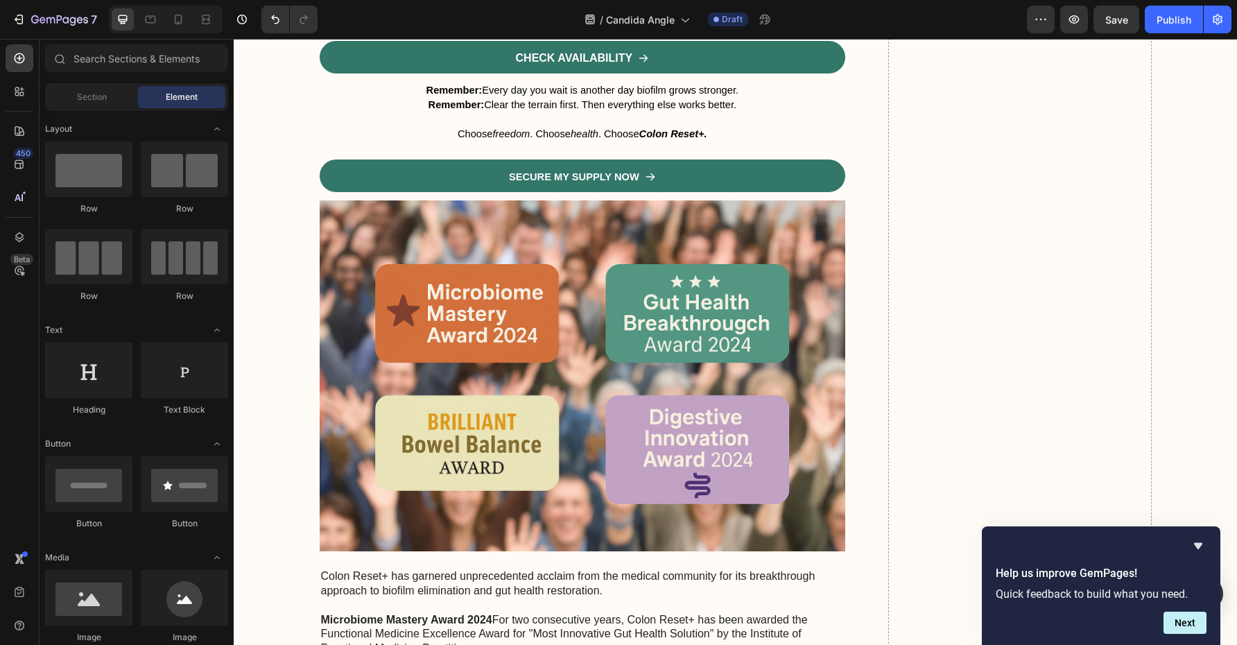
scroll to position [10957, 0]
